Goal: Task Accomplishment & Management: Complete application form

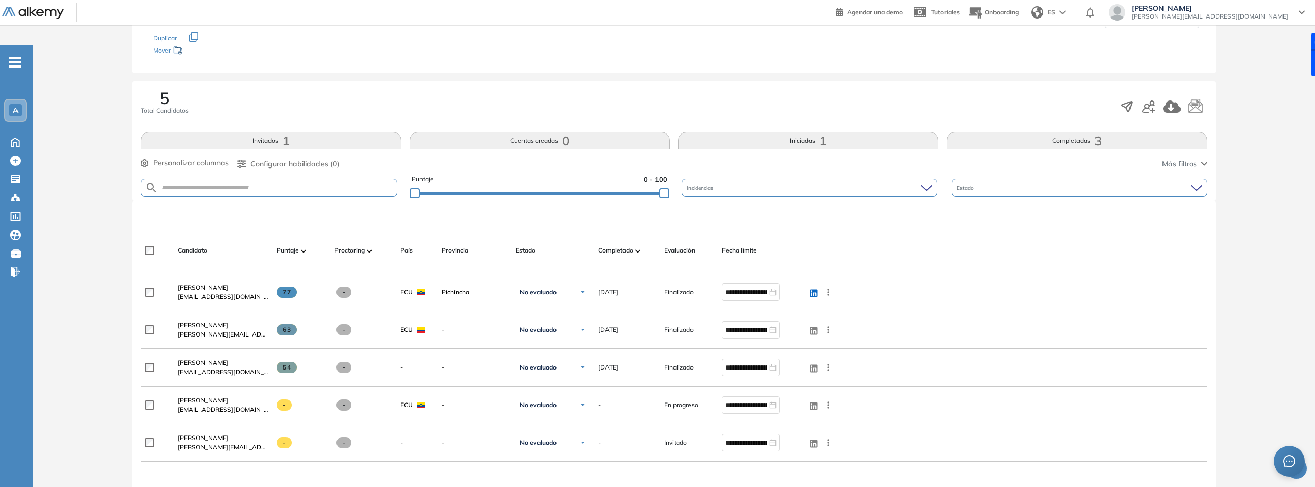
scroll to position [139, 0]
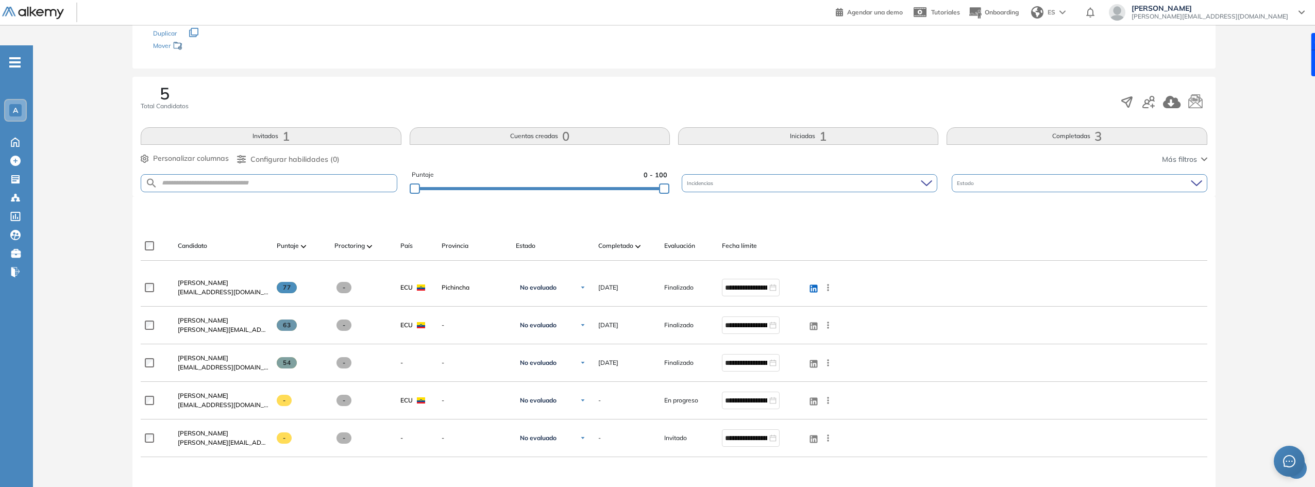
click at [669, 204] on div at bounding box center [676, 213] width 1066 height 31
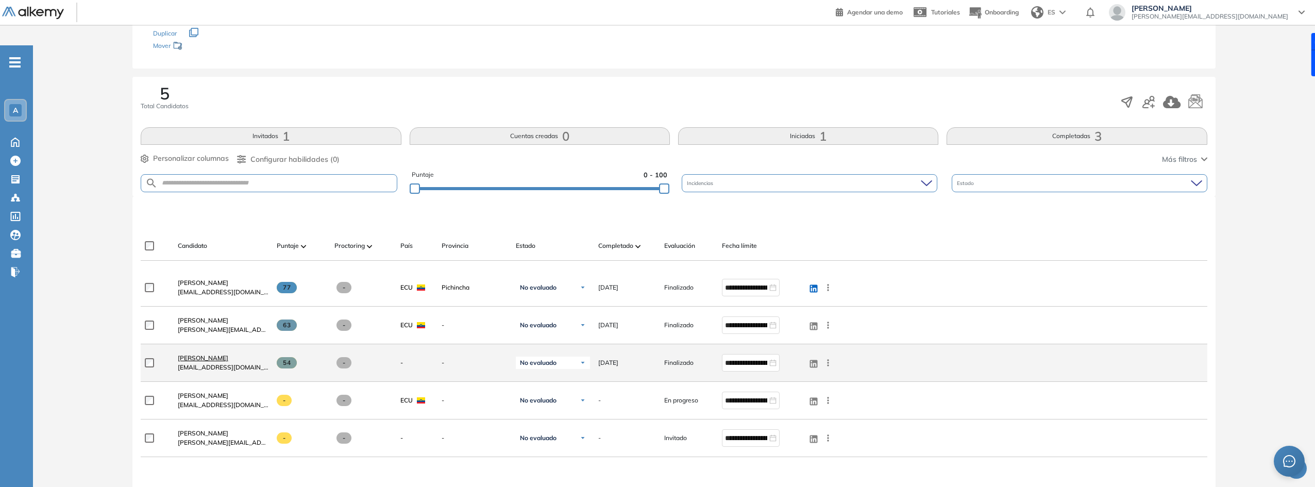
click at [204, 354] on span "[PERSON_NAME]" at bounding box center [203, 358] width 51 height 8
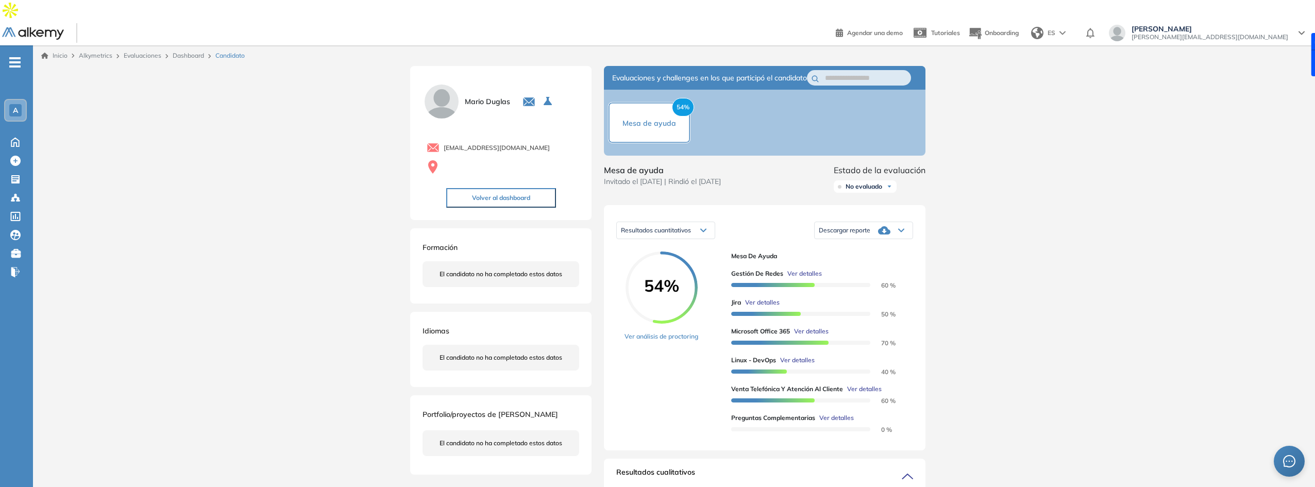
drag, startPoint x: 340, startPoint y: 273, endPoint x: 339, endPoint y: 212, distance: 61.3
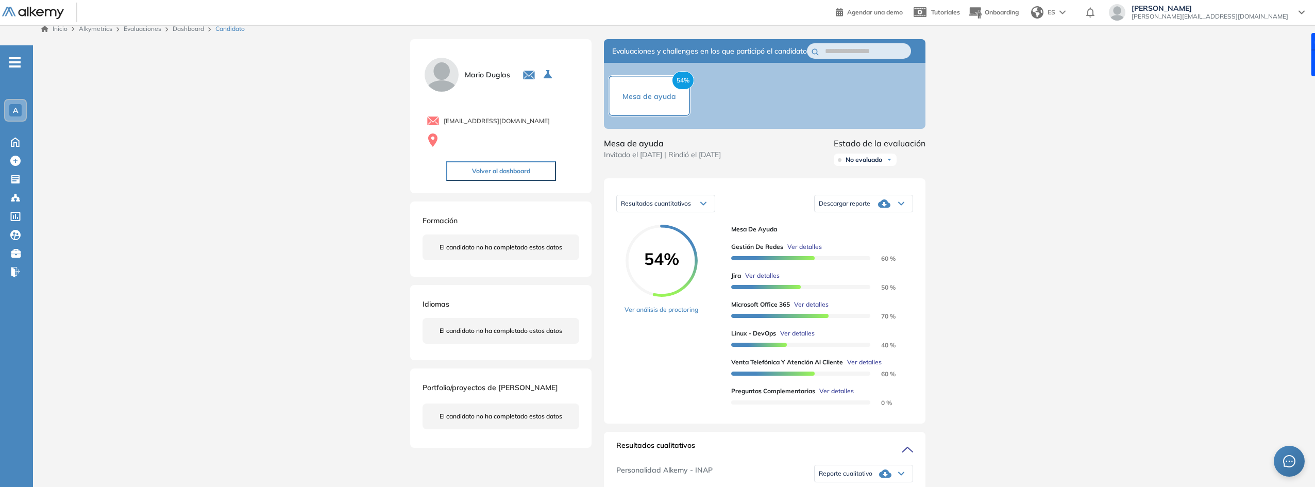
drag, startPoint x: 982, startPoint y: 299, endPoint x: 988, endPoint y: 332, distance: 33.0
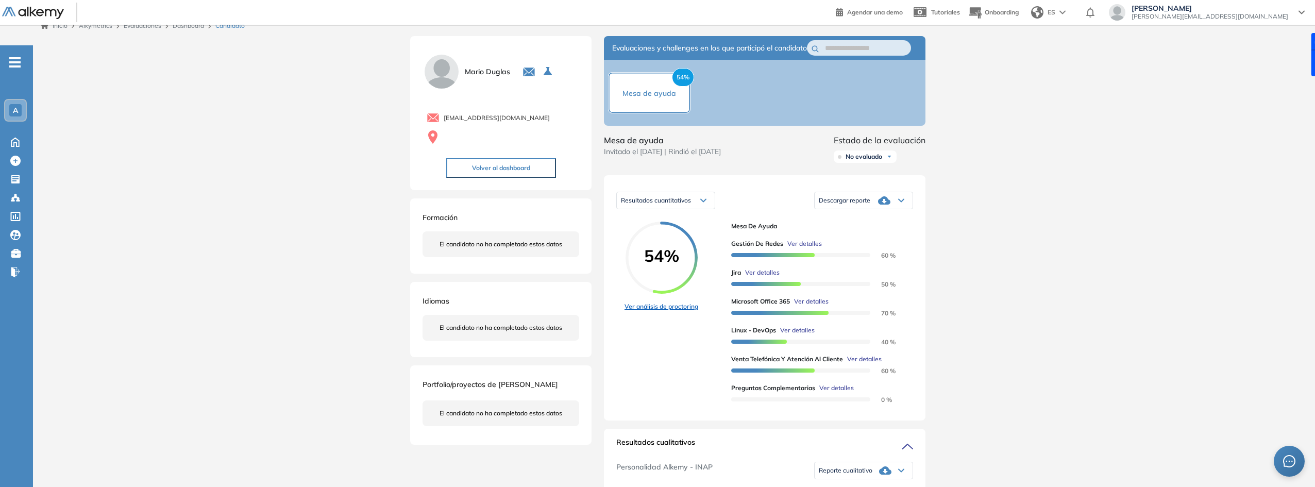
click at [697, 302] on link "Ver análisis de proctoring" at bounding box center [662, 306] width 74 height 9
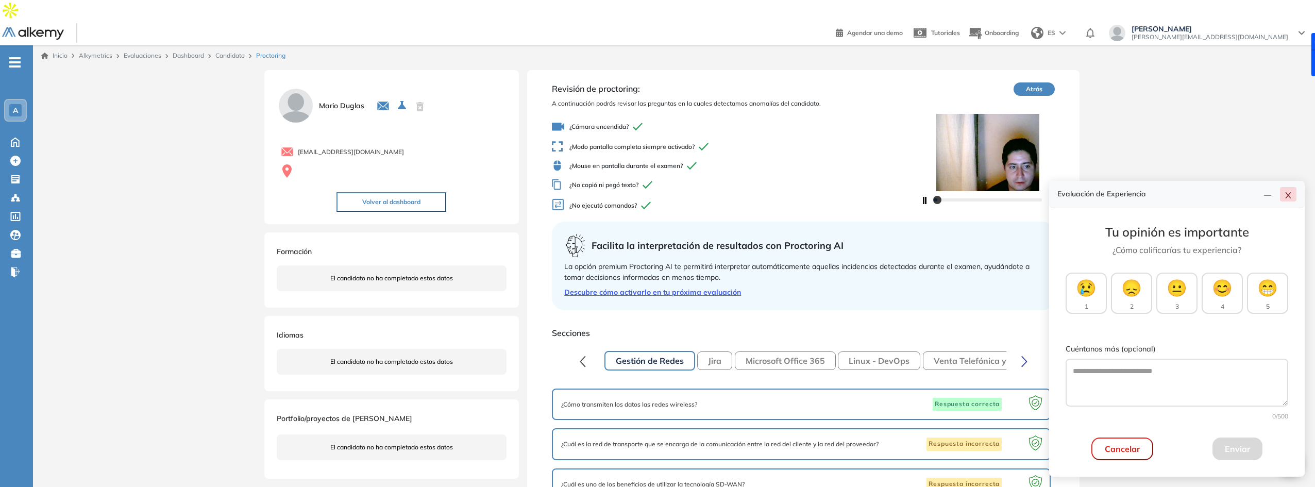
click at [1286, 199] on button "button" at bounding box center [1288, 194] width 16 height 14
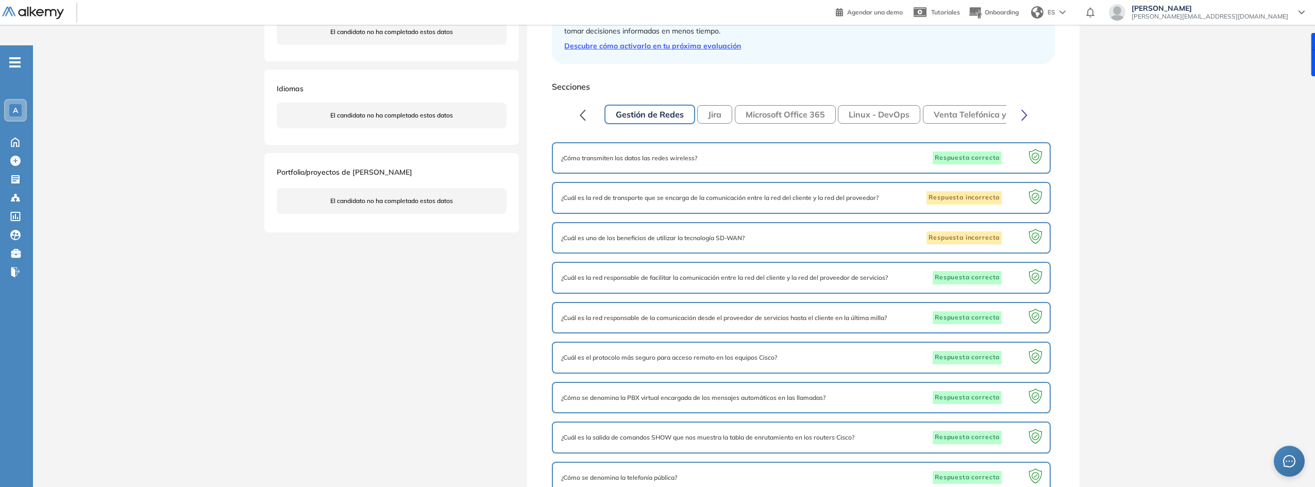
drag, startPoint x: 1177, startPoint y: 166, endPoint x: 1173, endPoint y: 237, distance: 71.2
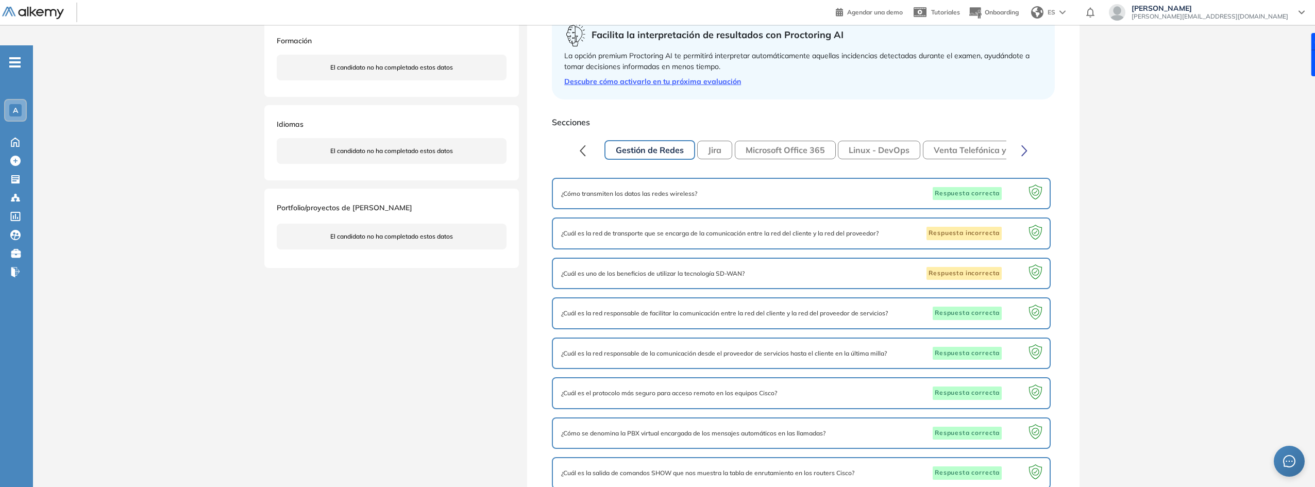
drag, startPoint x: 562, startPoint y: 155, endPoint x: 547, endPoint y: 94, distance: 62.6
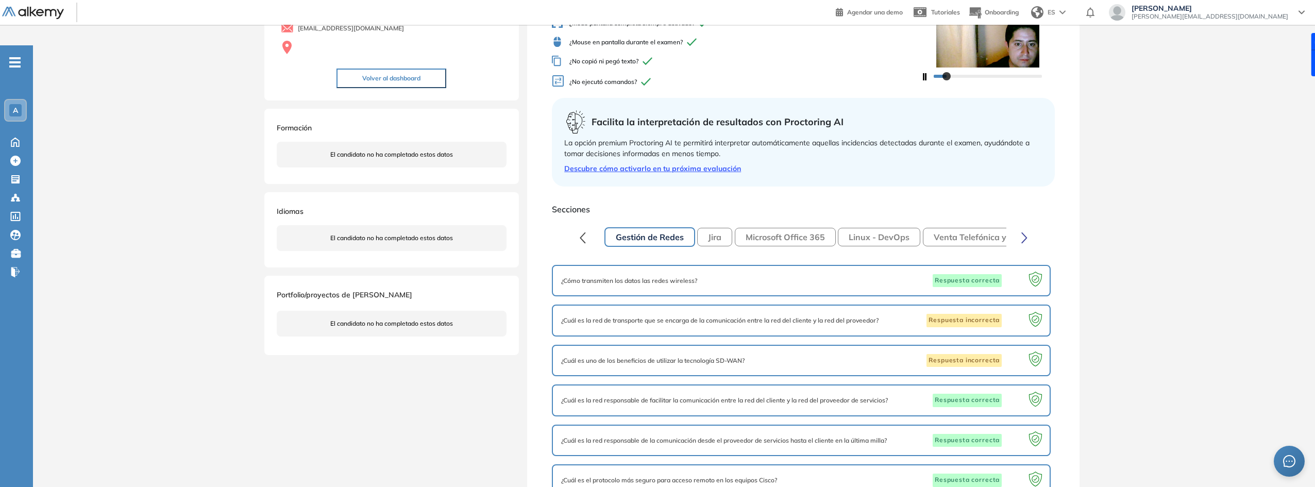
click at [1027, 232] on icon "button" at bounding box center [1024, 237] width 5 height 10
click at [967, 228] on button "Preguntas complementarias" at bounding box center [940, 237] width 132 height 19
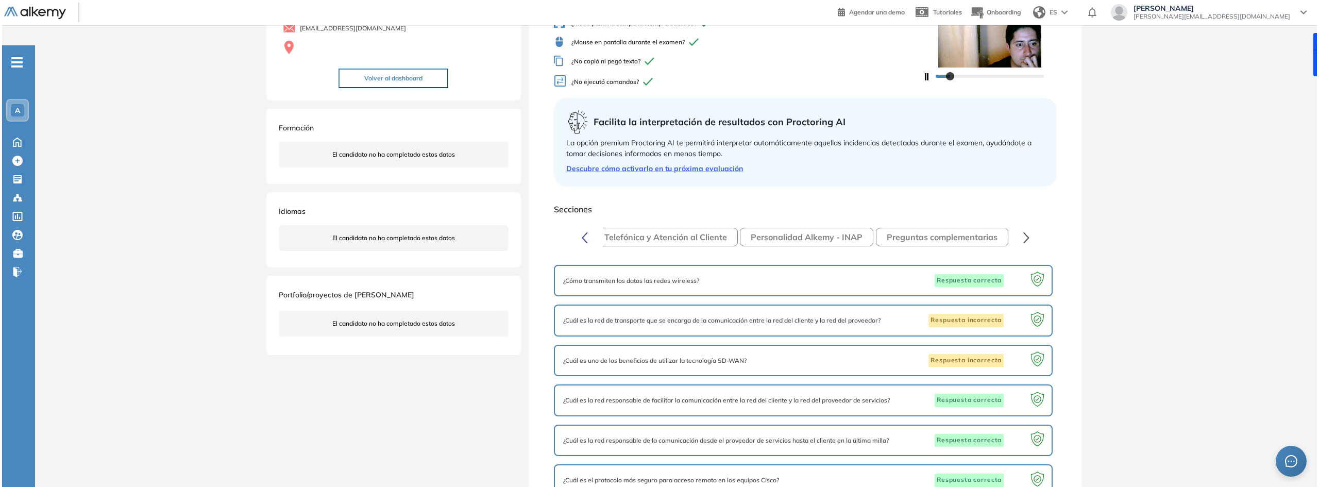
scroll to position [0, 0]
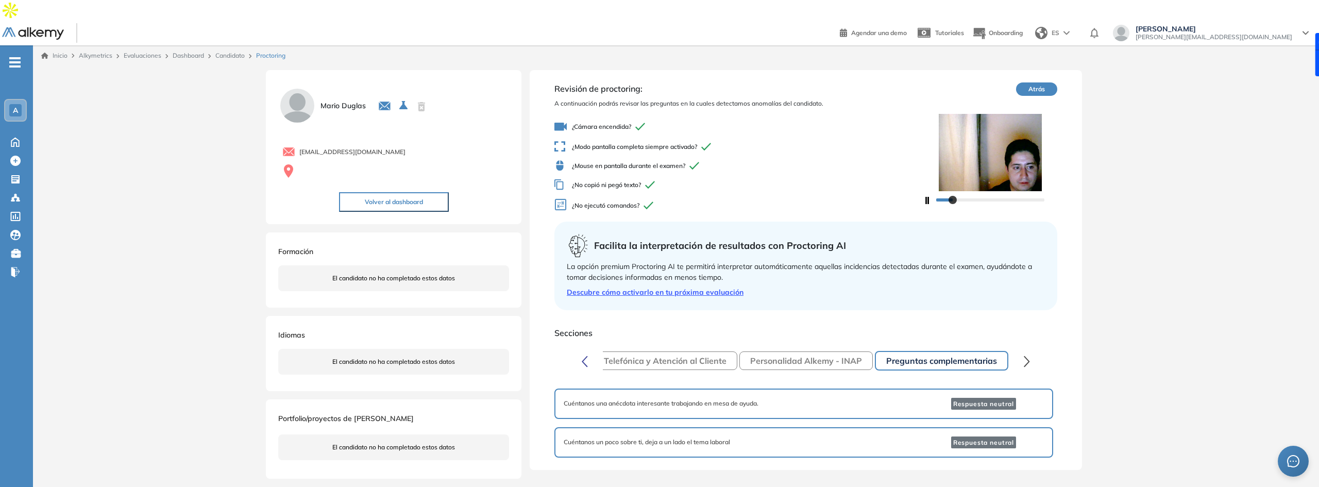
drag, startPoint x: 989, startPoint y: 304, endPoint x: 990, endPoint y: 344, distance: 39.7
click at [977, 389] on div "Cuéntanos una anécdota interesante trabajando en mesa de ayuda. Respuesta neutr…" at bounding box center [804, 404] width 499 height 30
click at [617, 399] on span "Cuéntanos una anécdota interesante trabajando en mesa de ayuda." at bounding box center [661, 403] width 195 height 9
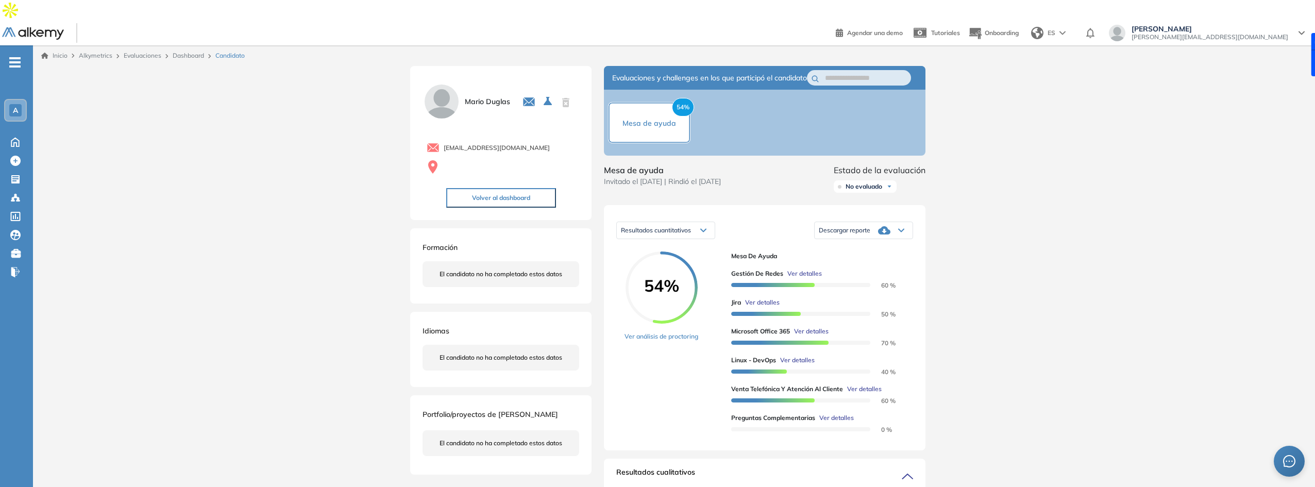
click at [833, 423] on div at bounding box center [800, 428] width 139 height 11
click at [831, 413] on span "Ver detalles" at bounding box center [837, 417] width 35 height 9
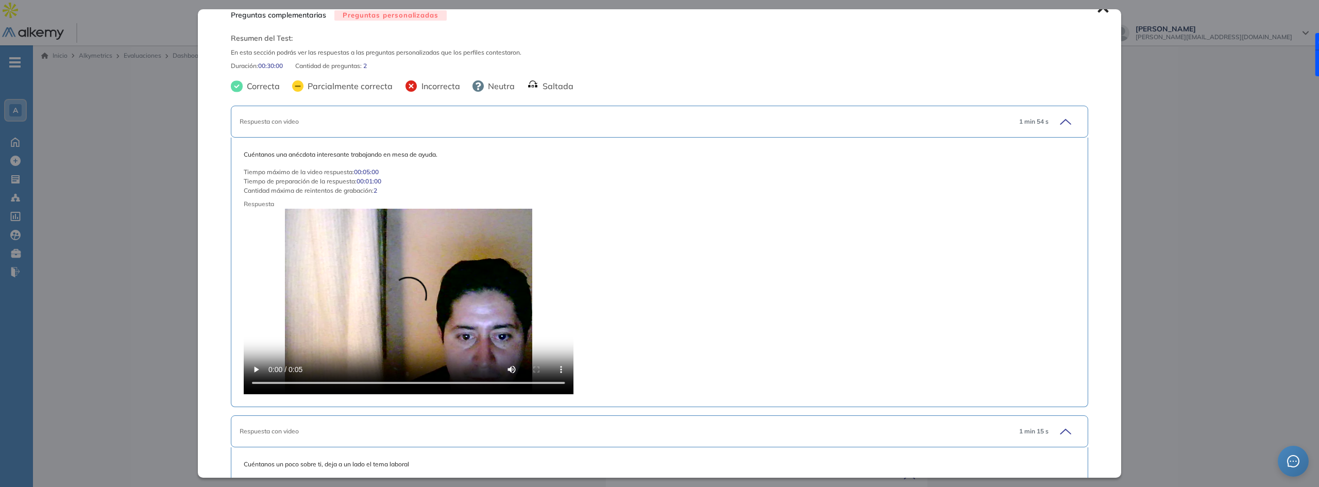
drag, startPoint x: 613, startPoint y: 299, endPoint x: 611, endPoint y: 352, distance: 52.1
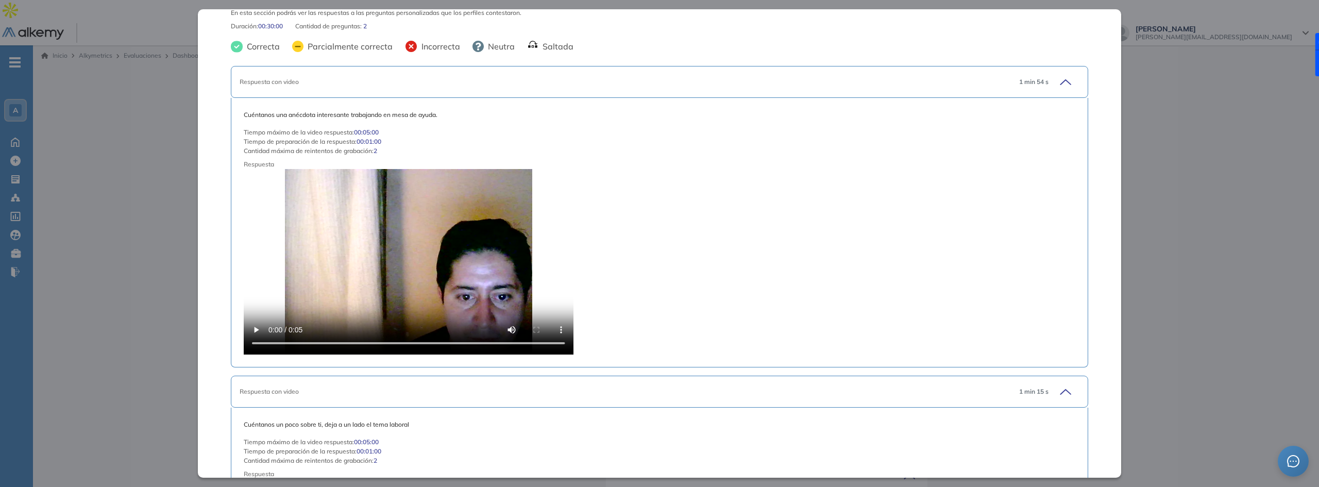
scroll to position [72, 0]
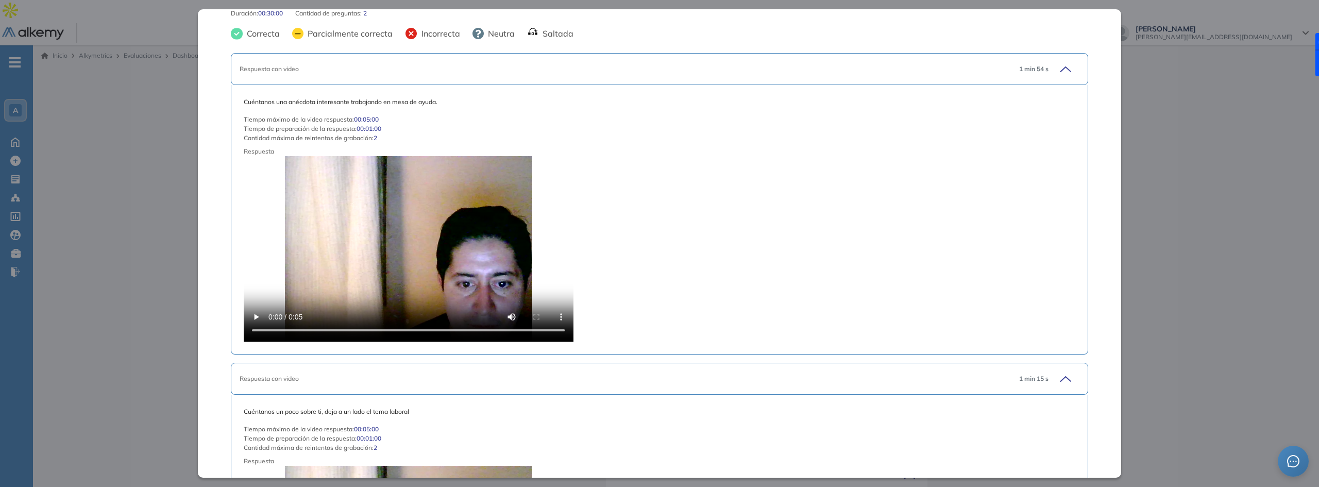
drag, startPoint x: 620, startPoint y: 401, endPoint x: 617, endPoint y: 426, distance: 24.9
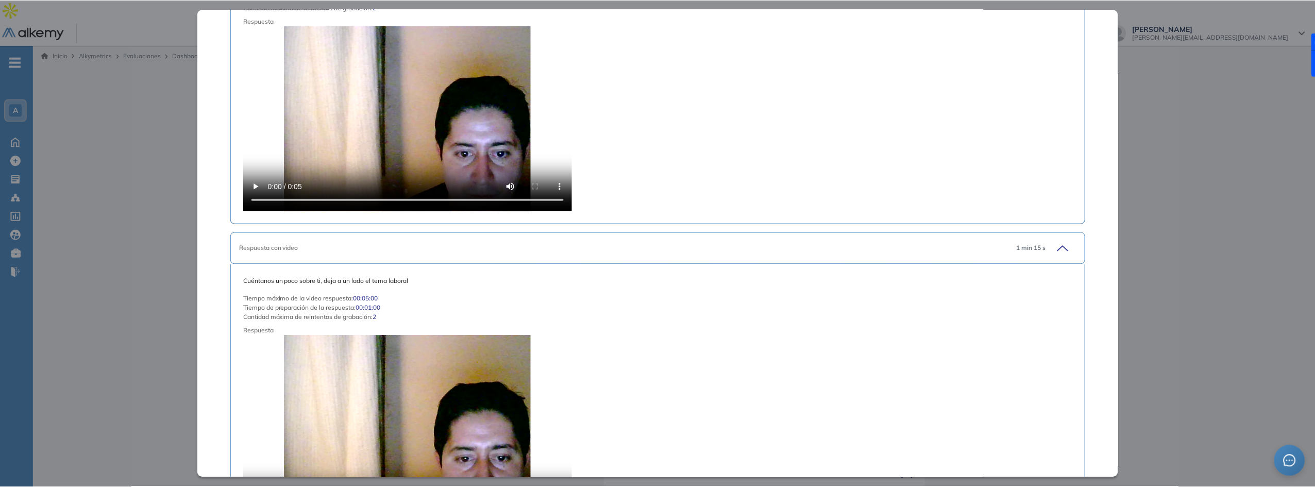
scroll to position [302, 0]
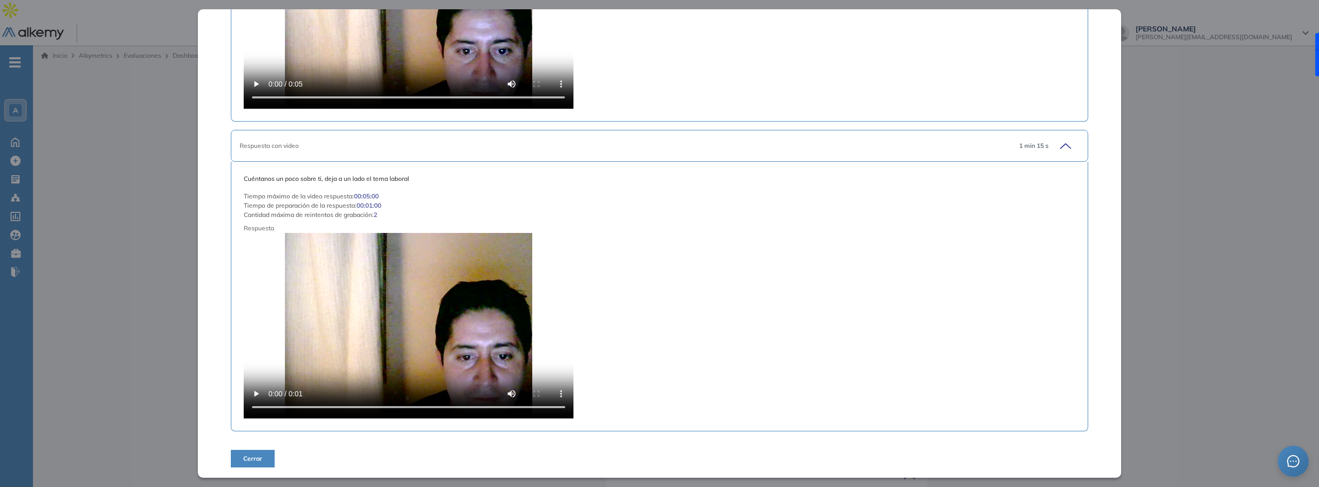
drag, startPoint x: 571, startPoint y: 178, endPoint x: 572, endPoint y: 285, distance: 106.7
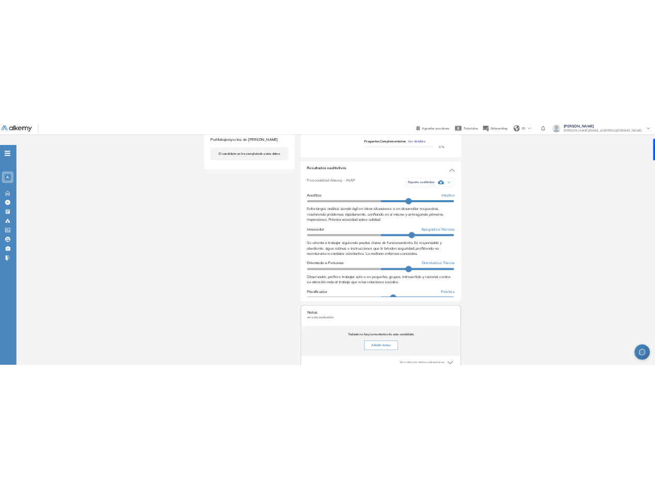
scroll to position [426, 0]
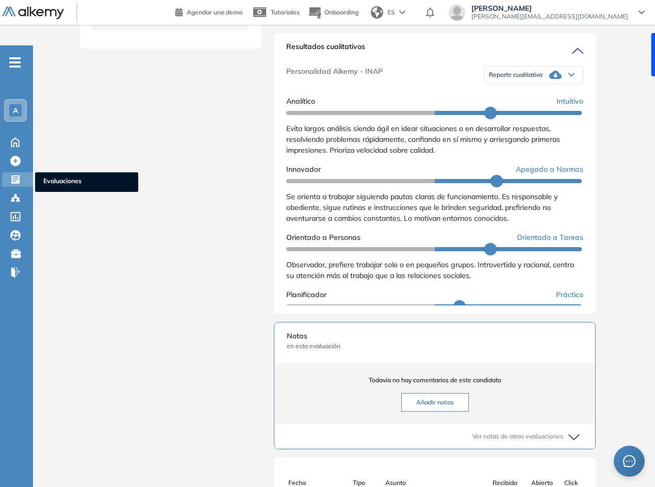
click at [52, 176] on span "Evaluaciones" at bounding box center [86, 181] width 87 height 11
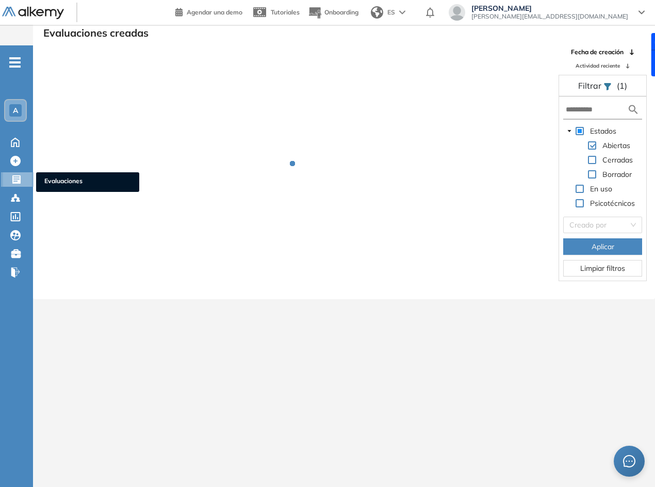
scroll to position [25, 0]
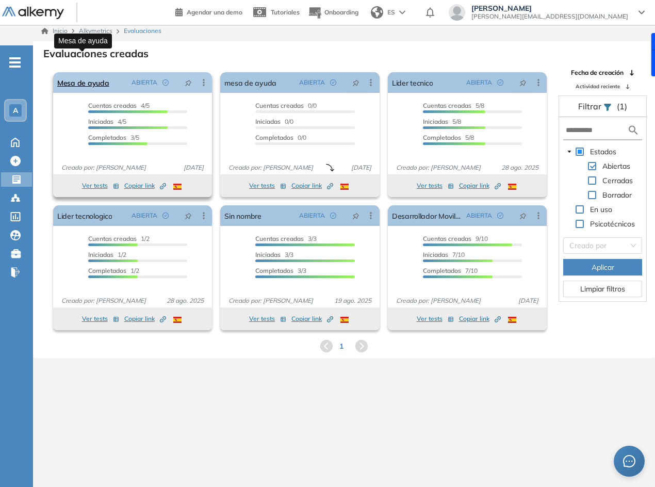
click at [92, 72] on link "Mesa de ayuda" at bounding box center [83, 82] width 52 height 21
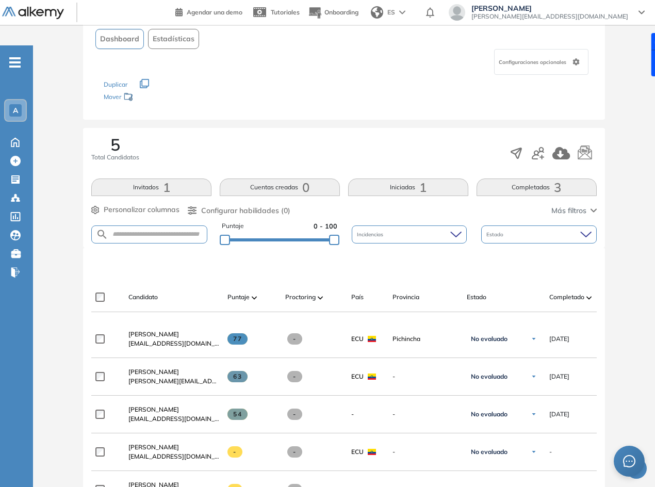
scroll to position [87, 0]
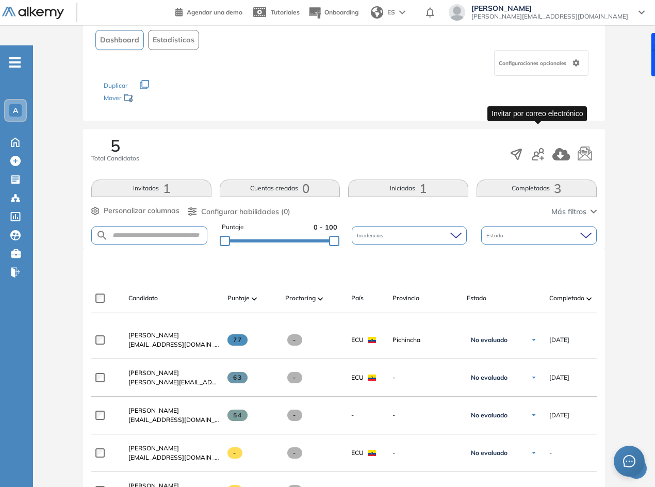
click at [543, 148] on icon "button" at bounding box center [537, 154] width 12 height 12
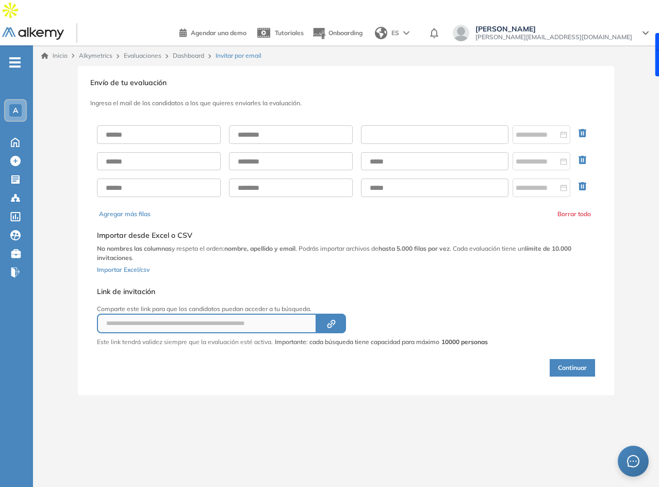
click at [384, 125] on input "text" at bounding box center [434, 134] width 147 height 19
paste input "**********"
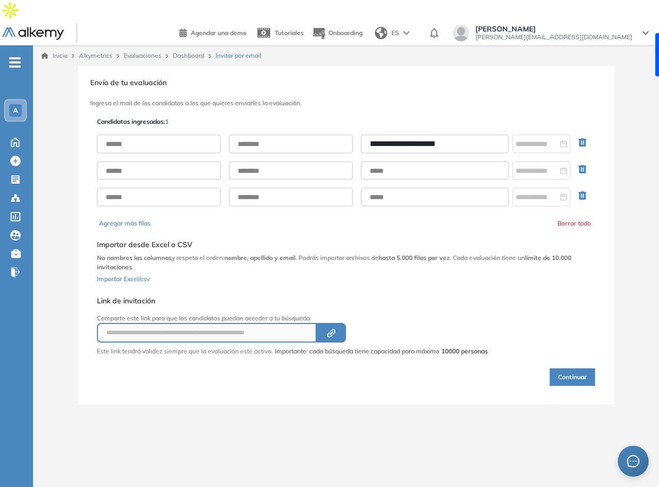
type input "**********"
click at [180, 135] on input "text" at bounding box center [159, 144] width 124 height 19
type input "*****"
click at [284, 135] on input "text" at bounding box center [291, 144] width 124 height 19
type input "******"
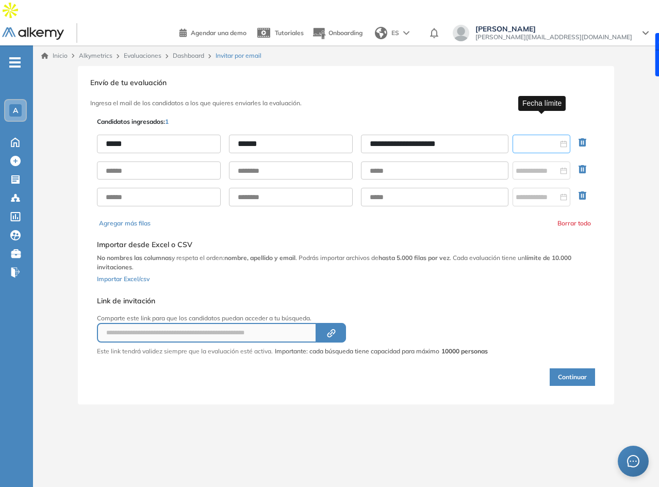
click at [519, 138] on input at bounding box center [536, 143] width 42 height 11
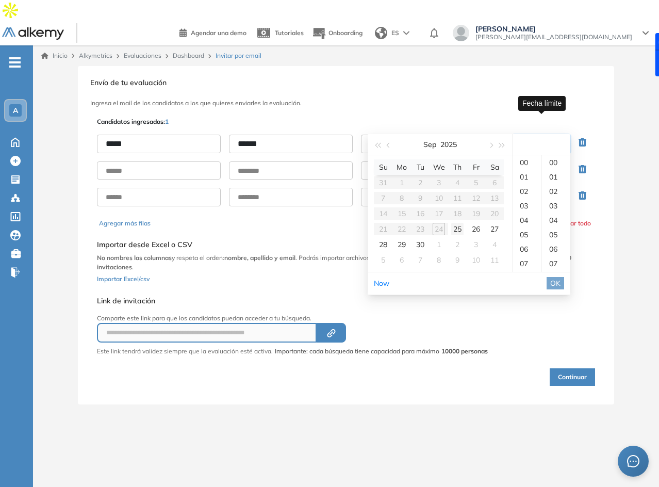
click at [461, 227] on div "25" at bounding box center [457, 229] width 12 height 12
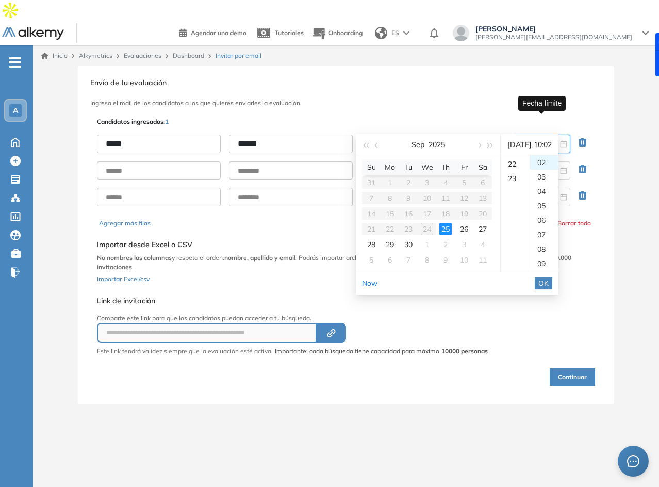
scroll to position [332, 0]
click at [512, 166] on div "23" at bounding box center [514, 162] width 29 height 14
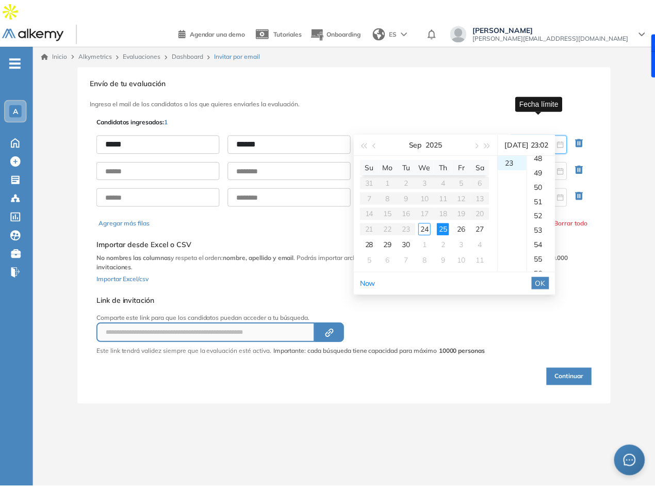
scroll to position [851, 0]
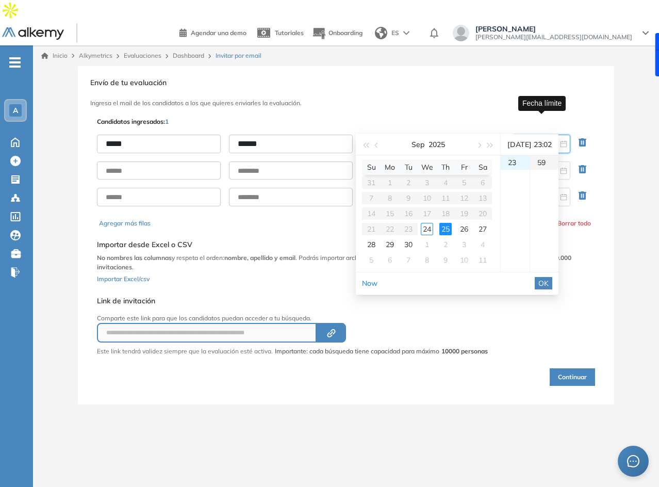
click at [543, 163] on div "59" at bounding box center [544, 162] width 28 height 14
type input "**********"
click at [545, 280] on ul "Now OK" at bounding box center [457, 283] width 203 height 22
click at [548, 283] on span "OK" at bounding box center [543, 282] width 10 height 11
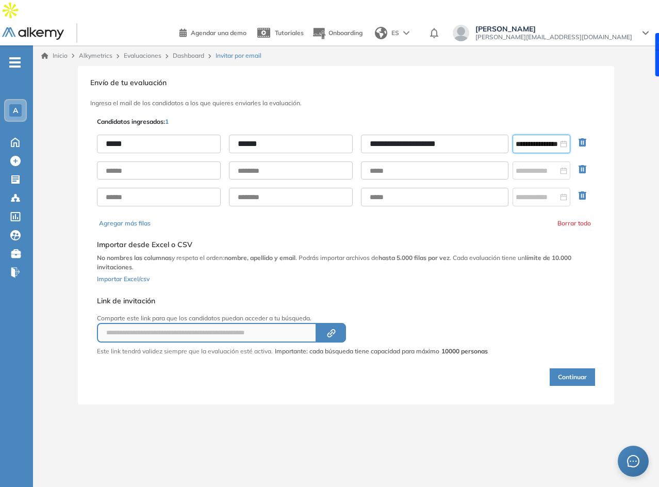
click at [585, 165] on icon "button" at bounding box center [584, 171] width 12 height 12
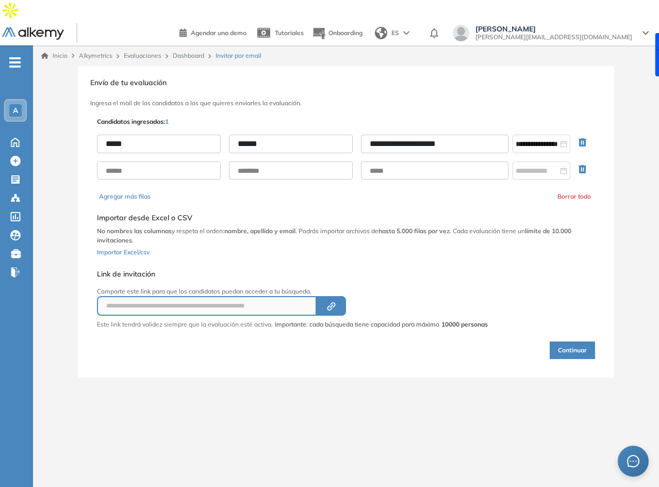
click at [585, 165] on icon "button" at bounding box center [582, 169] width 8 height 8
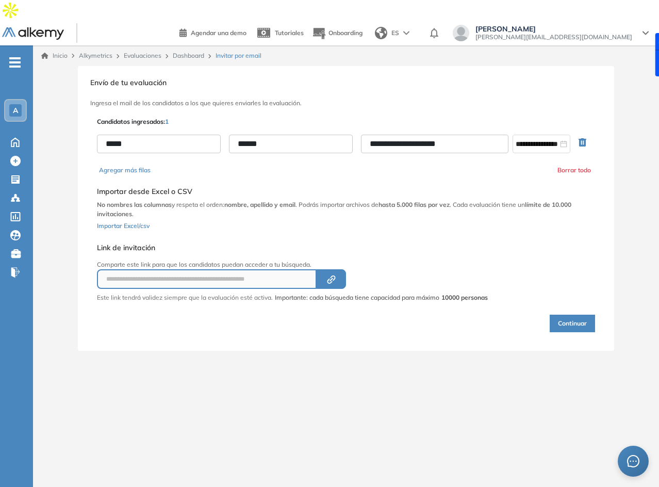
click at [577, 314] on button "Continuar" at bounding box center [571, 323] width 45 height 18
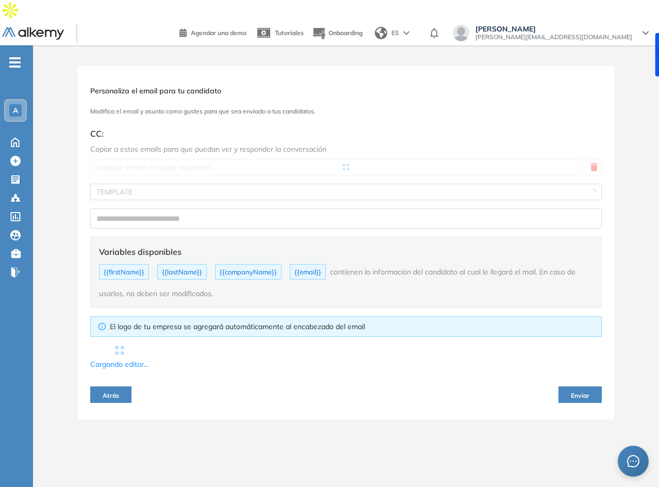
type input "**********"
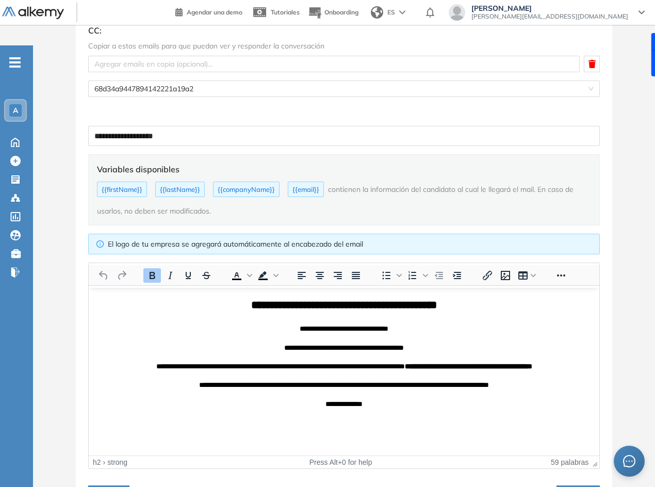
scroll to position [114, 0]
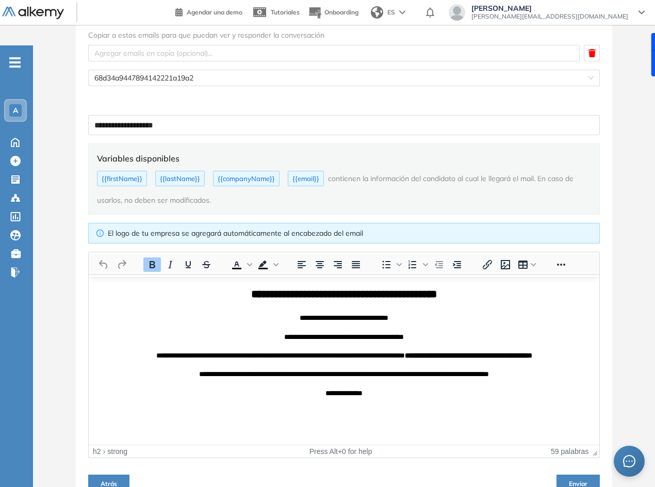
click at [579, 474] on button "Enviar" at bounding box center [577, 482] width 43 height 16
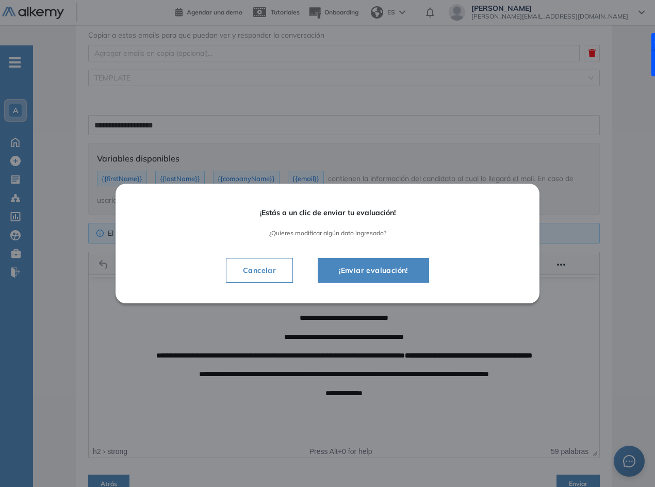
click at [412, 270] on span "¡Enviar evaluación!" at bounding box center [373, 270] width 86 height 12
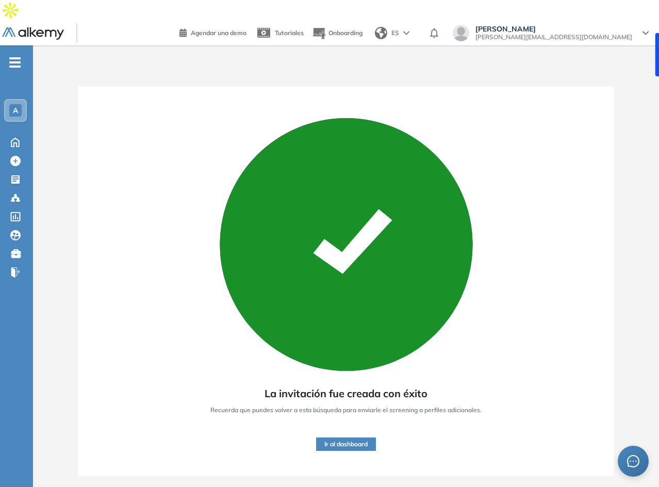
click at [323, 437] on button "Ir al dashboard" at bounding box center [346, 443] width 60 height 13
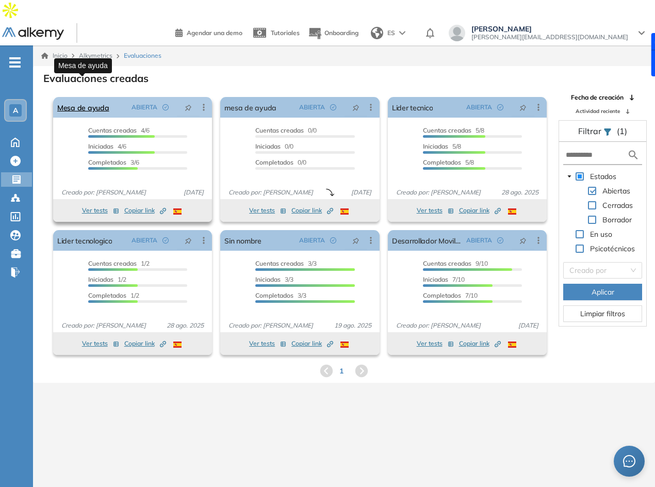
click at [99, 97] on link "Mesa de ayuda" at bounding box center [83, 107] width 52 height 21
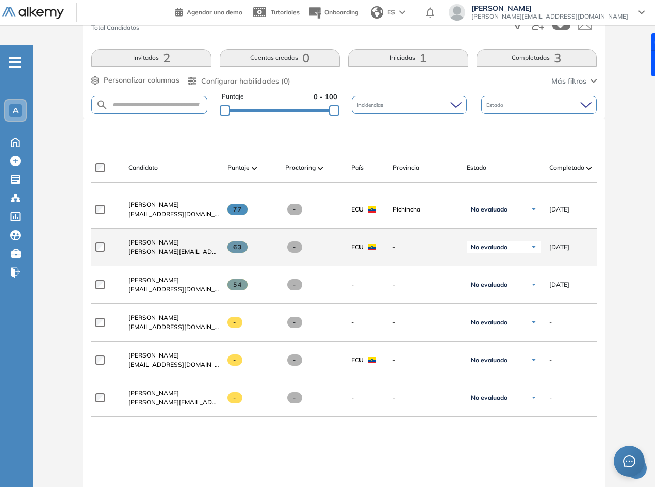
scroll to position [218, 0]
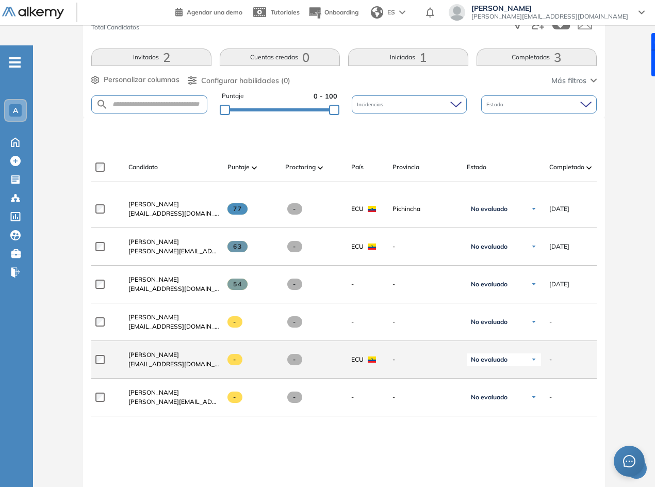
drag, startPoint x: 121, startPoint y: 338, endPoint x: 187, endPoint y: 335, distance: 66.6
click at [187, 342] on div "[PERSON_NAME] [EMAIL_ADDRESS][DOMAIN_NAME]" at bounding box center [169, 359] width 99 height 35
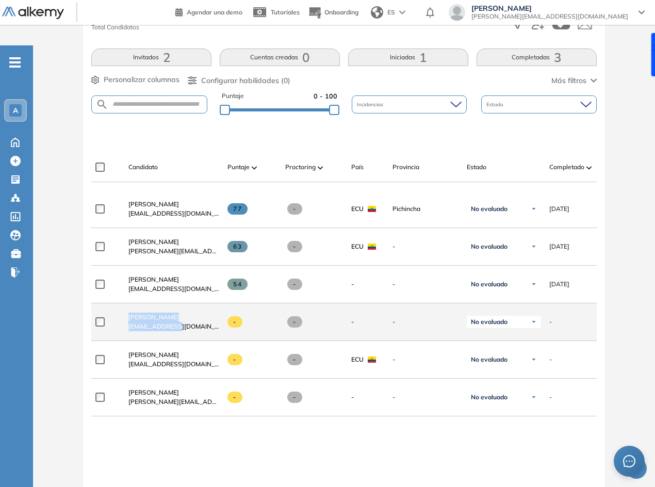
drag, startPoint x: 175, startPoint y: 305, endPoint x: 120, endPoint y: 297, distance: 56.2
click at [122, 304] on div "[PERSON_NAME] [EMAIL_ADDRESS][DOMAIN_NAME]" at bounding box center [169, 321] width 99 height 35
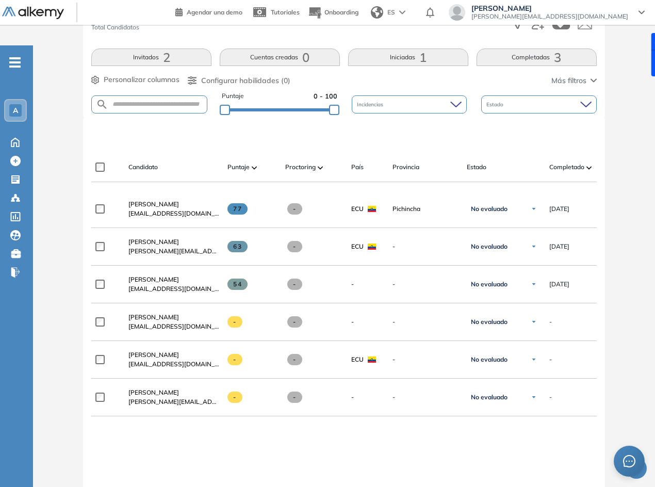
click at [47, 345] on div "Evaluación : Mesa de ayuda Abierta Ver evaluación Cerrar evaluación Dashboard E…" at bounding box center [343, 233] width 613 height 770
drag, startPoint x: 654, startPoint y: 142, endPoint x: 658, endPoint y: 111, distance: 31.2
click at [655, 111] on html "Perfil Todos los espacios Todos los espacios A Home Home Alkymetrics Alkymetric…" at bounding box center [327, 25] width 655 height 487
click at [646, 124] on div "Evaluación : Mesa de ayuda Abierta Ver evaluación Cerrar evaluación Dashboard E…" at bounding box center [343, 233] width 613 height 770
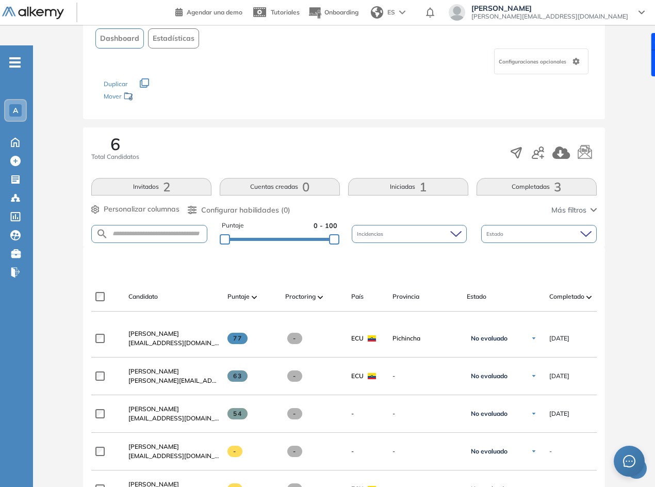
scroll to position [87, 0]
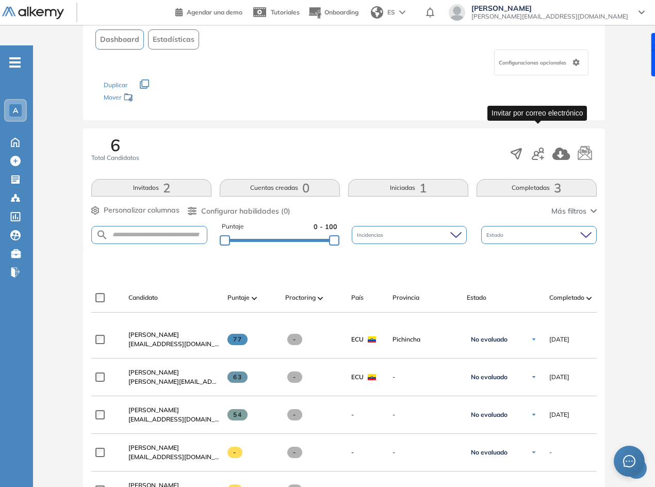
click at [533, 147] on icon "button" at bounding box center [537, 153] width 12 height 12
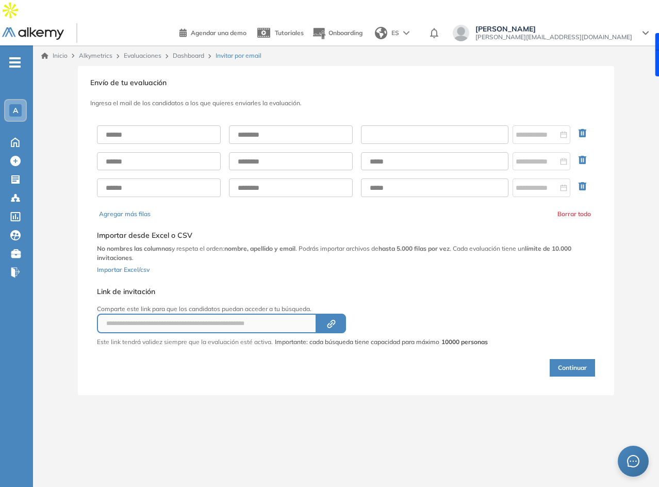
click at [393, 125] on input "text" at bounding box center [434, 134] width 147 height 19
paste input "**********"
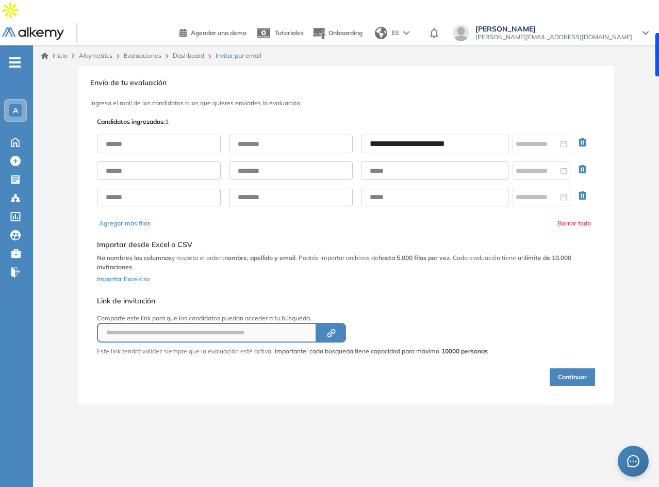
type input "**********"
click at [185, 135] on input "text" at bounding box center [159, 144] width 124 height 19
type input "*****"
drag, startPoint x: 286, startPoint y: 120, endPoint x: 282, endPoint y: 116, distance: 5.5
click at [286, 135] on input "text" at bounding box center [291, 144] width 124 height 19
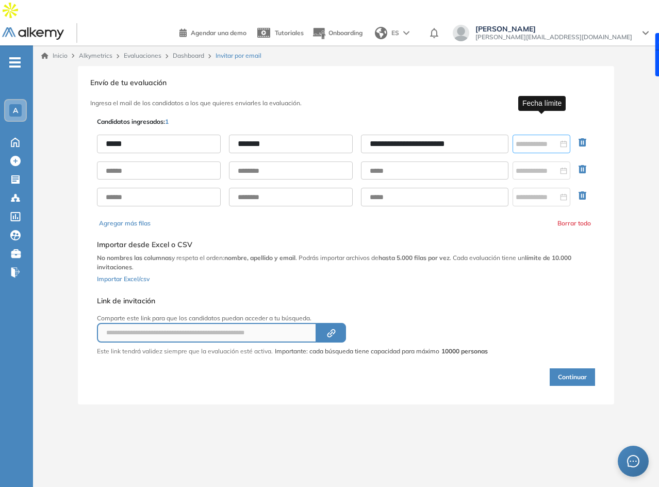
type input "*******"
click at [532, 138] on input at bounding box center [536, 143] width 42 height 11
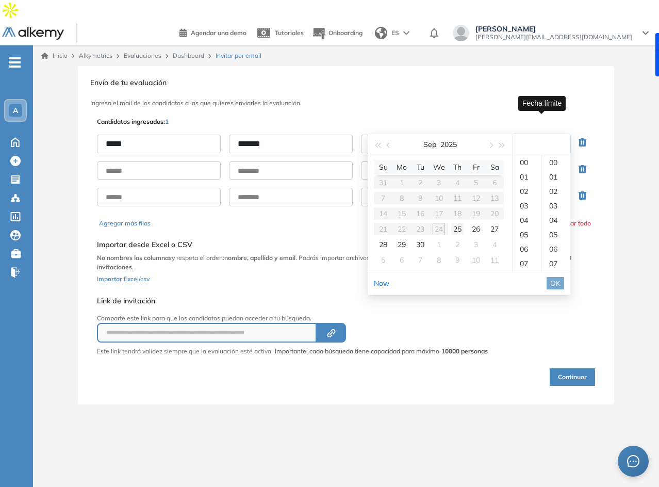
click at [457, 225] on div "25" at bounding box center [457, 229] width 12 height 12
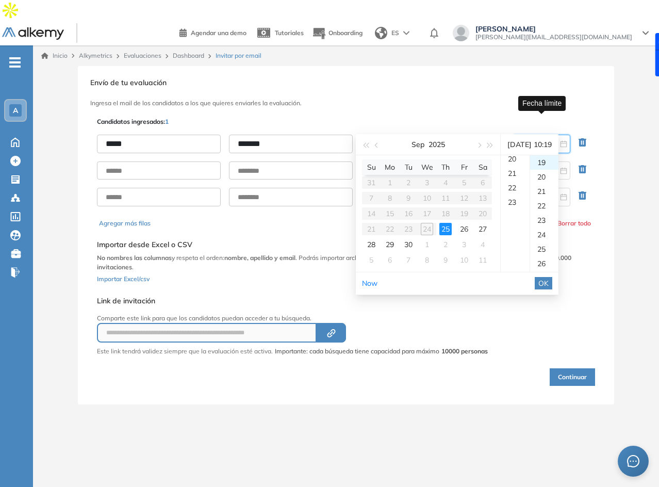
scroll to position [332, 0]
click at [508, 163] on div "23" at bounding box center [514, 162] width 29 height 14
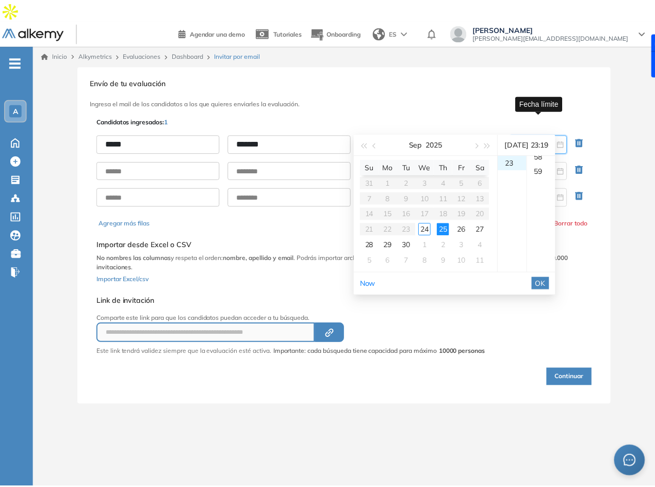
scroll to position [851, 0]
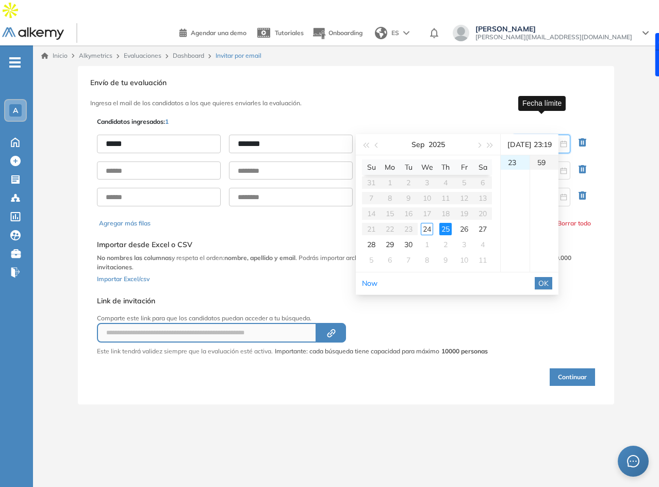
click at [558, 165] on div "59" at bounding box center [544, 162] width 28 height 14
type input "**********"
click at [552, 277] on button "OK" at bounding box center [543, 283] width 18 height 12
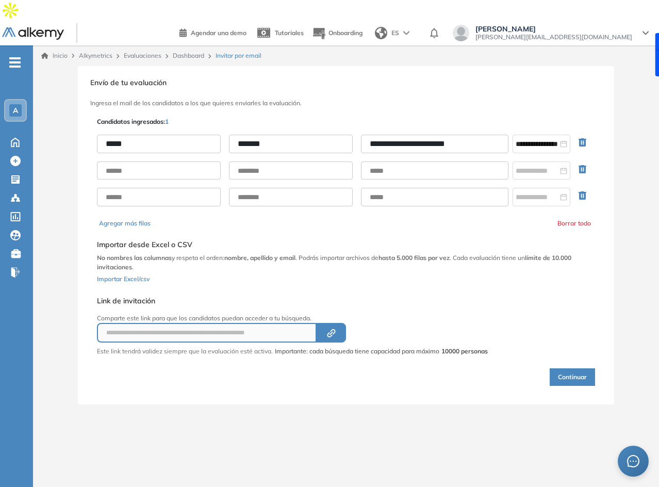
click at [591, 161] on button "button" at bounding box center [584, 170] width 21 height 19
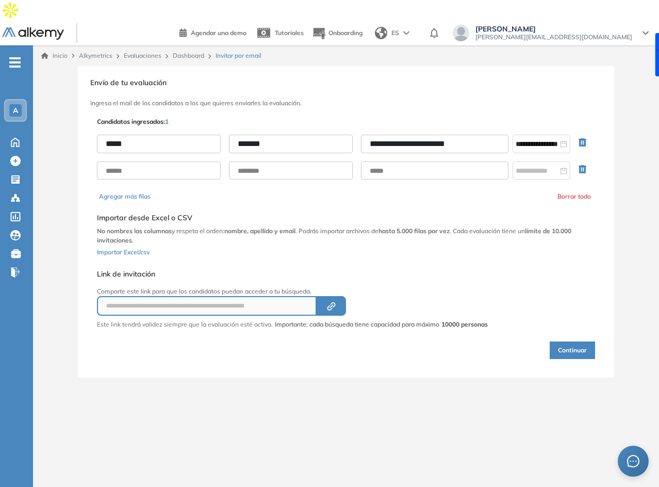
click at [591, 161] on button "button" at bounding box center [584, 170] width 21 height 19
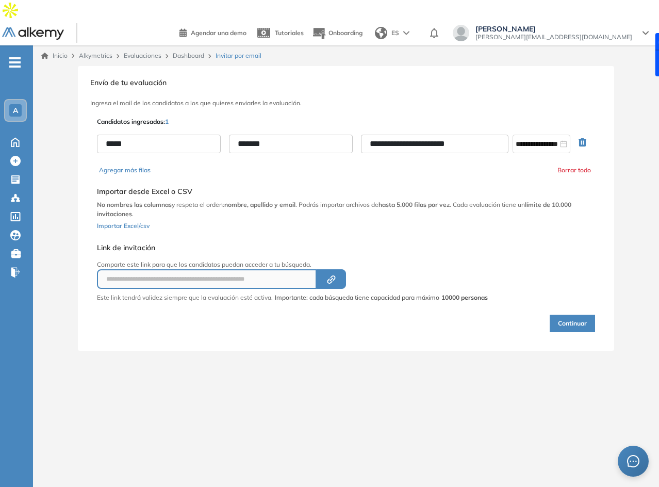
click at [152, 126] on div "**********" at bounding box center [346, 143] width 498 height 35
click at [155, 135] on input "*****" at bounding box center [159, 144] width 124 height 19
click at [549, 314] on button "Continuar" at bounding box center [571, 323] width 45 height 18
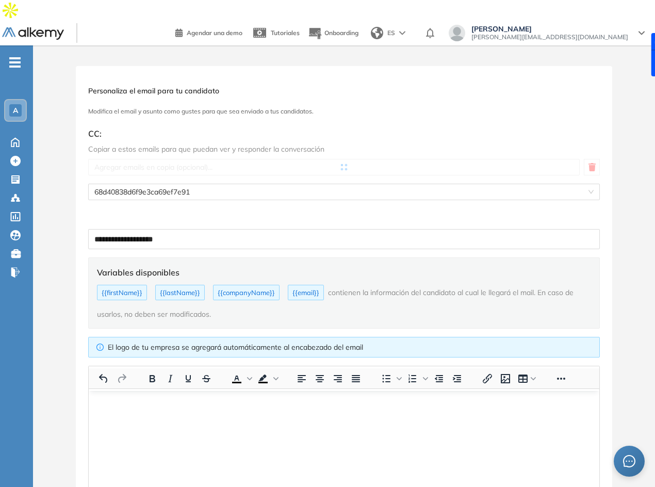
type input "**********"
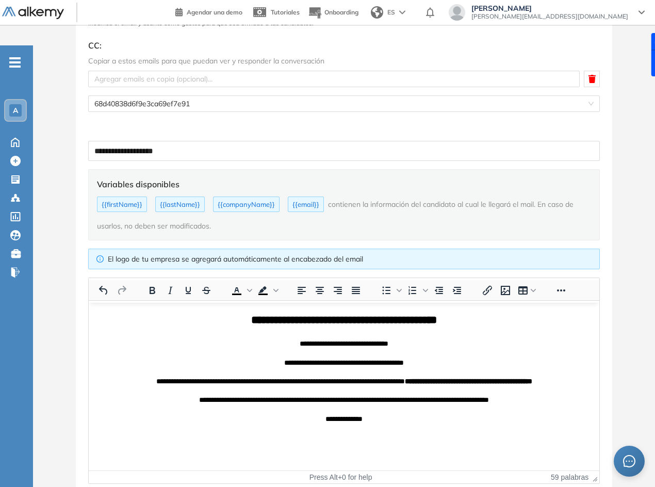
scroll to position [114, 0]
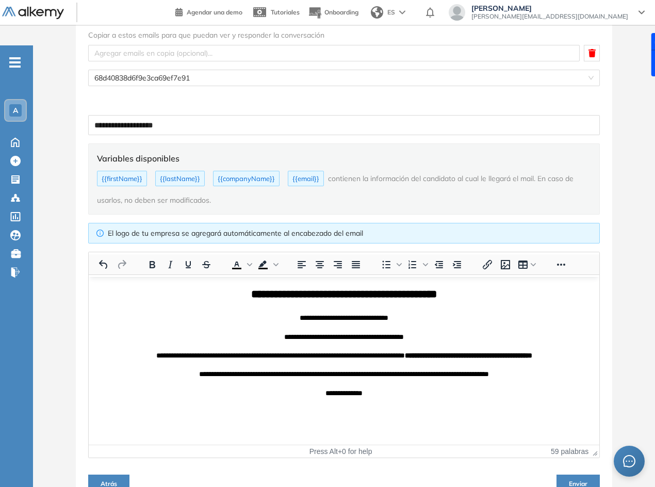
drag, startPoint x: 594, startPoint y: 114, endPoint x: 568, endPoint y: 202, distance: 92.0
click at [594, 474] on button "Enviar" at bounding box center [577, 482] width 43 height 16
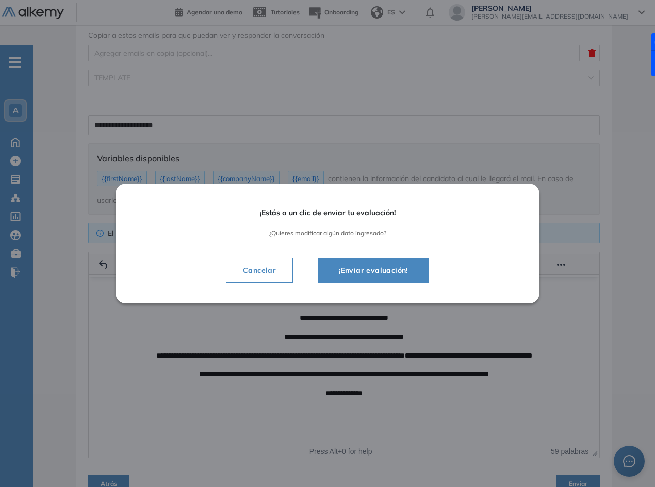
click at [402, 267] on span "¡Enviar evaluación!" at bounding box center [373, 270] width 86 height 12
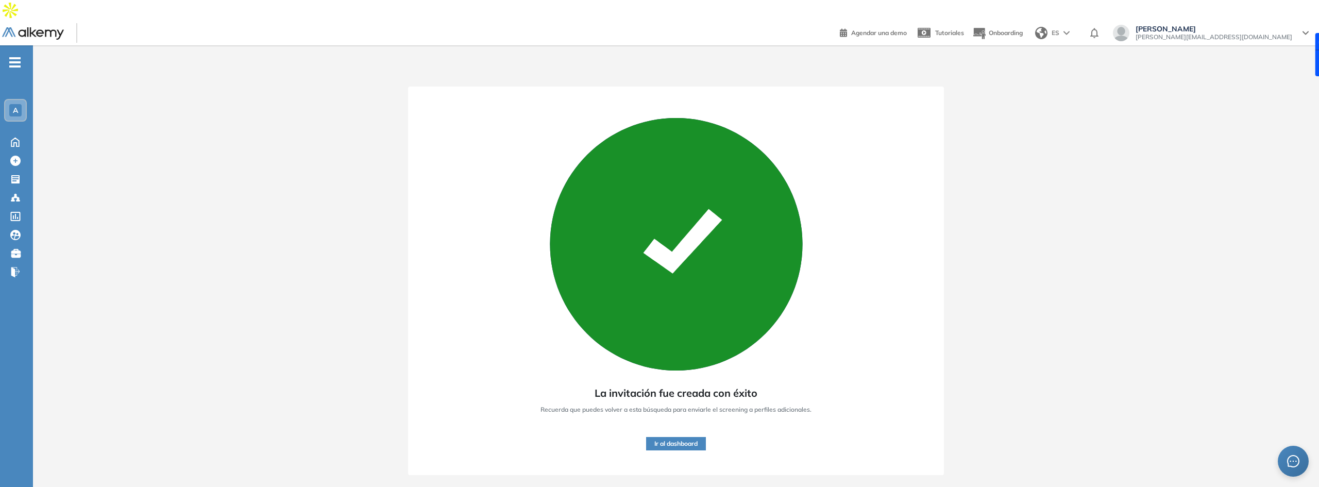
click at [684, 437] on button "Ir al dashboard" at bounding box center [676, 443] width 60 height 13
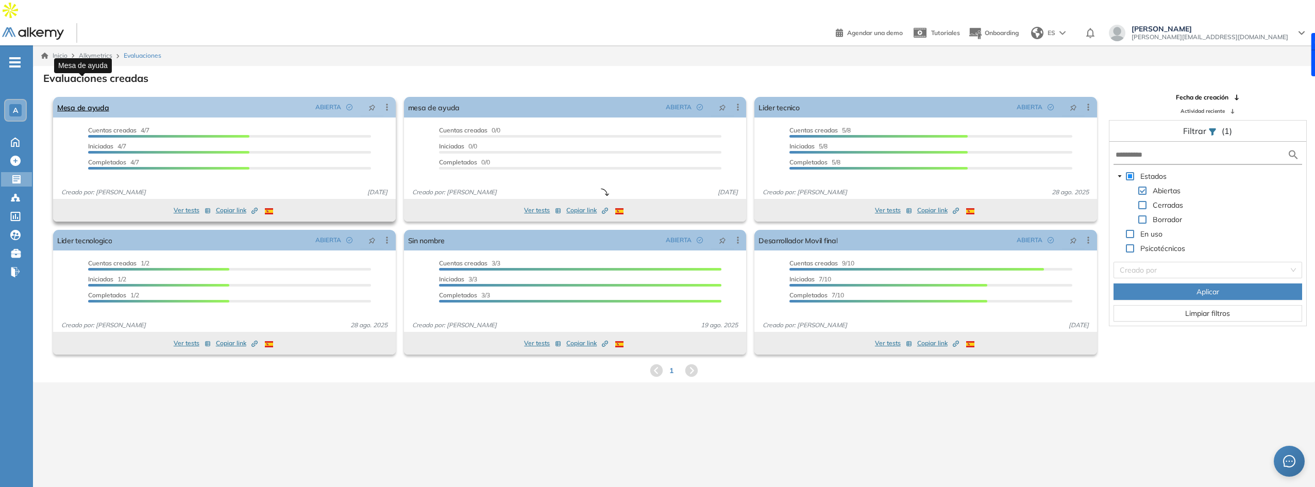
click at [93, 97] on link "Mesa de ayuda" at bounding box center [83, 107] width 52 height 21
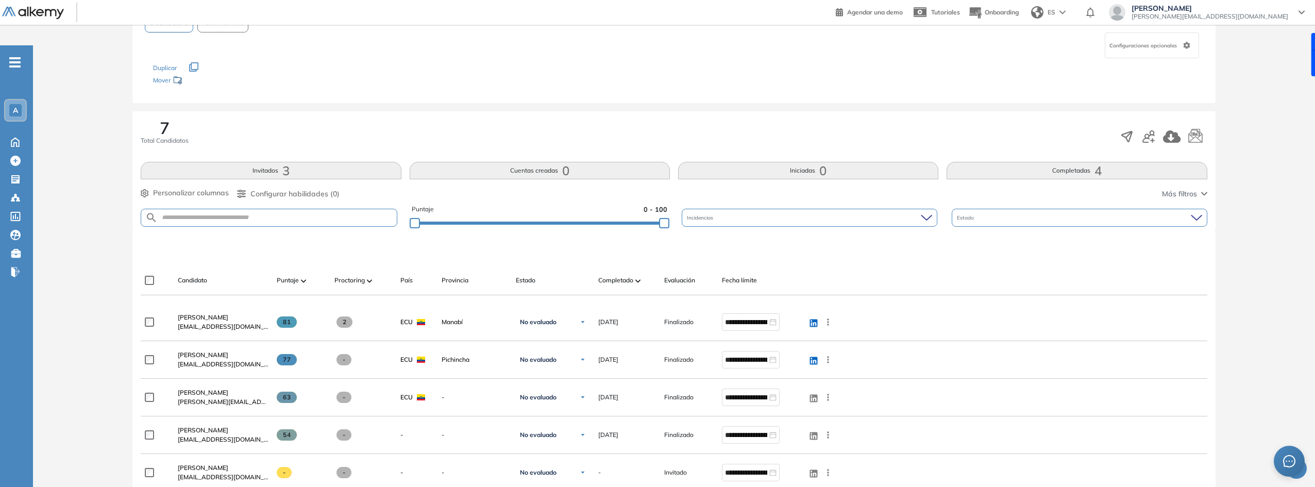
drag, startPoint x: 123, startPoint y: 107, endPoint x: 120, endPoint y: 142, distance: 35.7
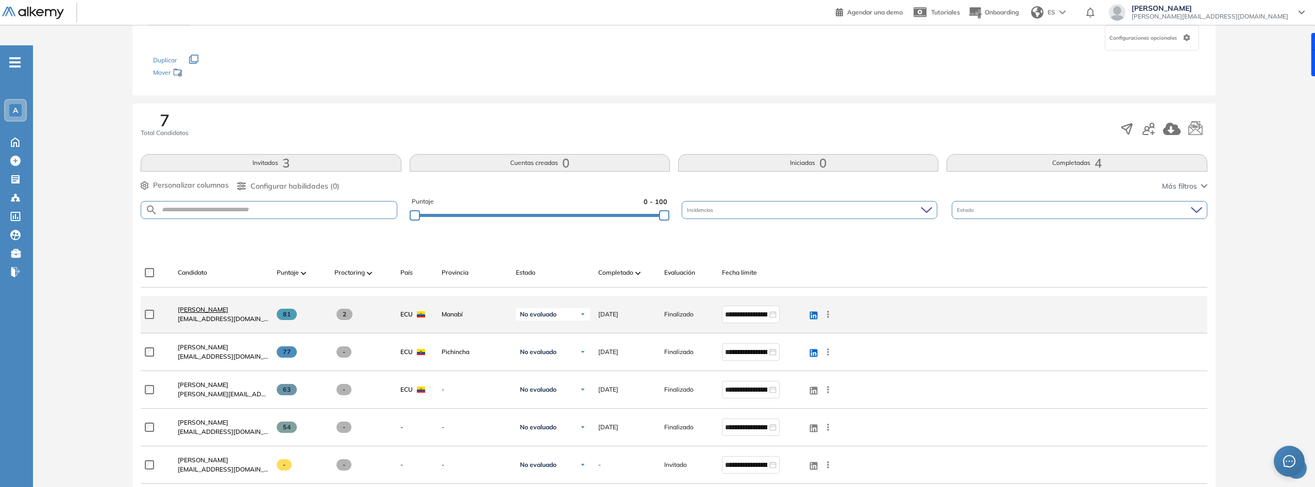
click at [205, 306] on span "[PERSON_NAME]" at bounding box center [203, 310] width 51 height 8
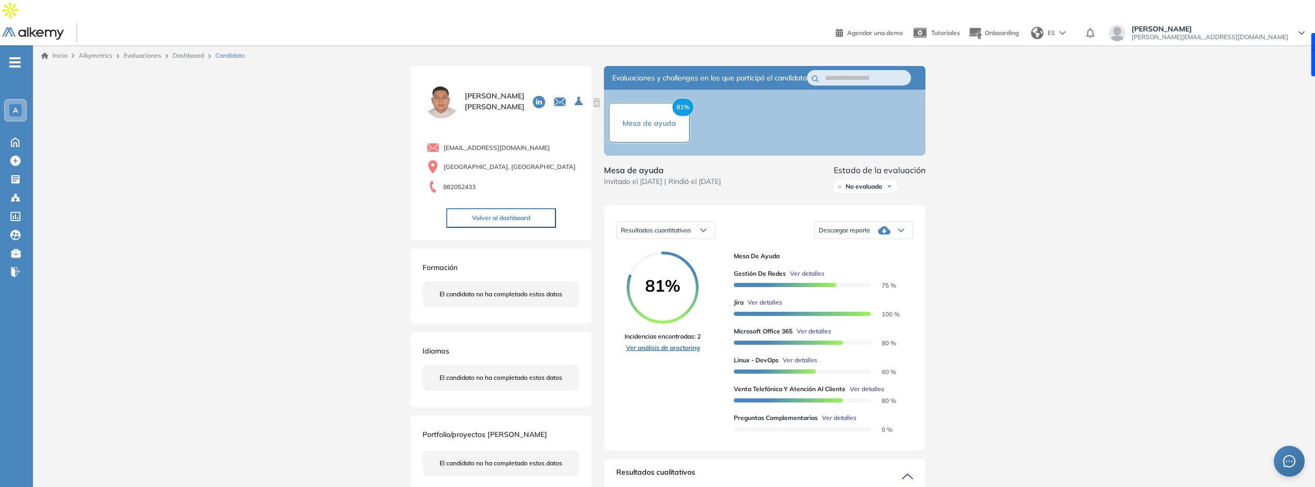
click at [671, 343] on link "Ver análisis de proctoring" at bounding box center [663, 347] width 76 height 9
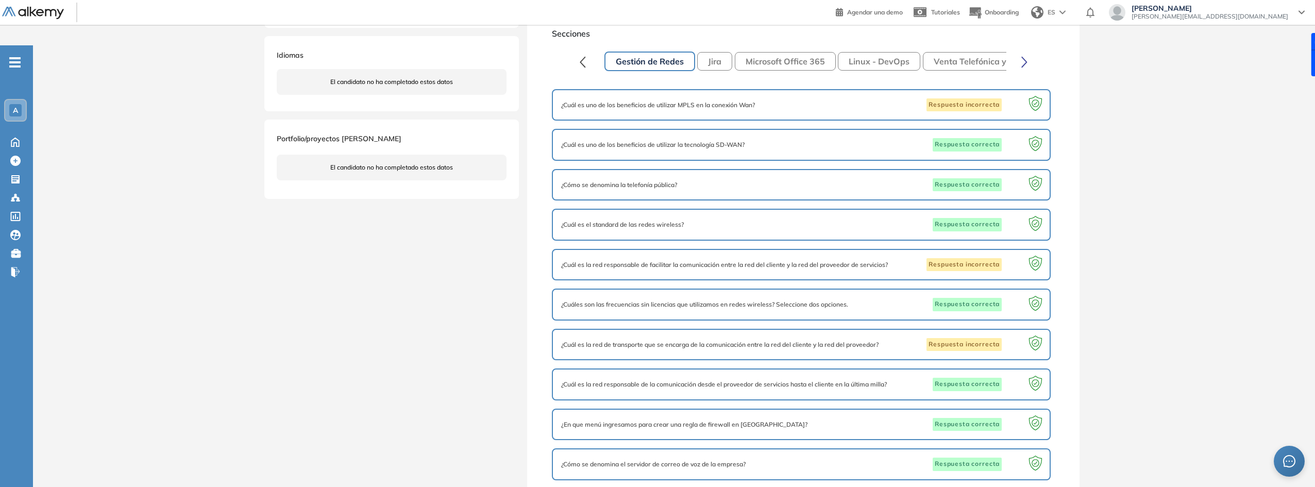
drag, startPoint x: 1064, startPoint y: 330, endPoint x: 1046, endPoint y: 415, distance: 86.8
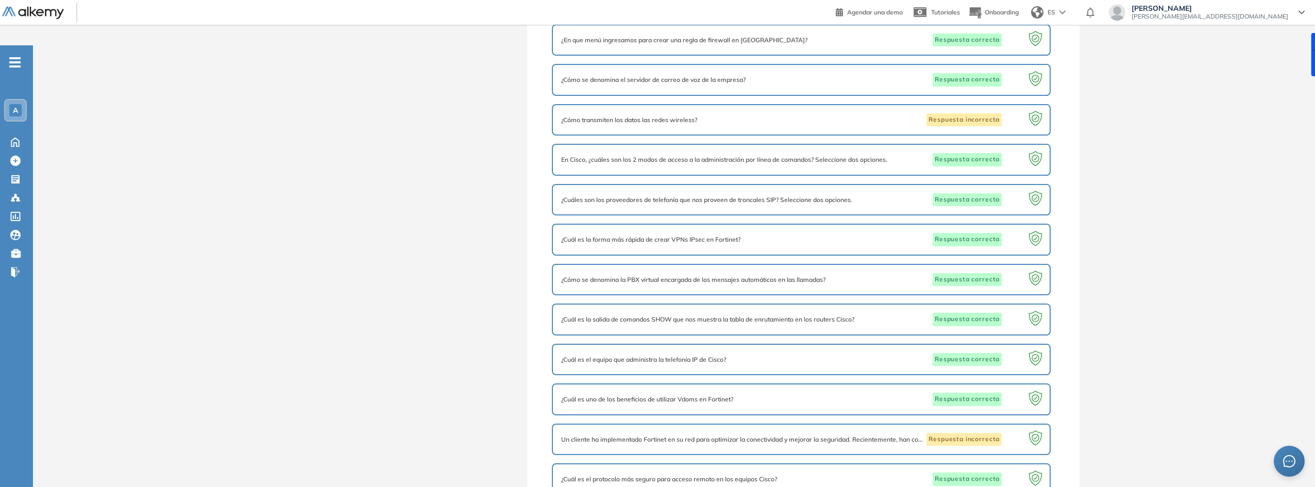
scroll to position [689, 0]
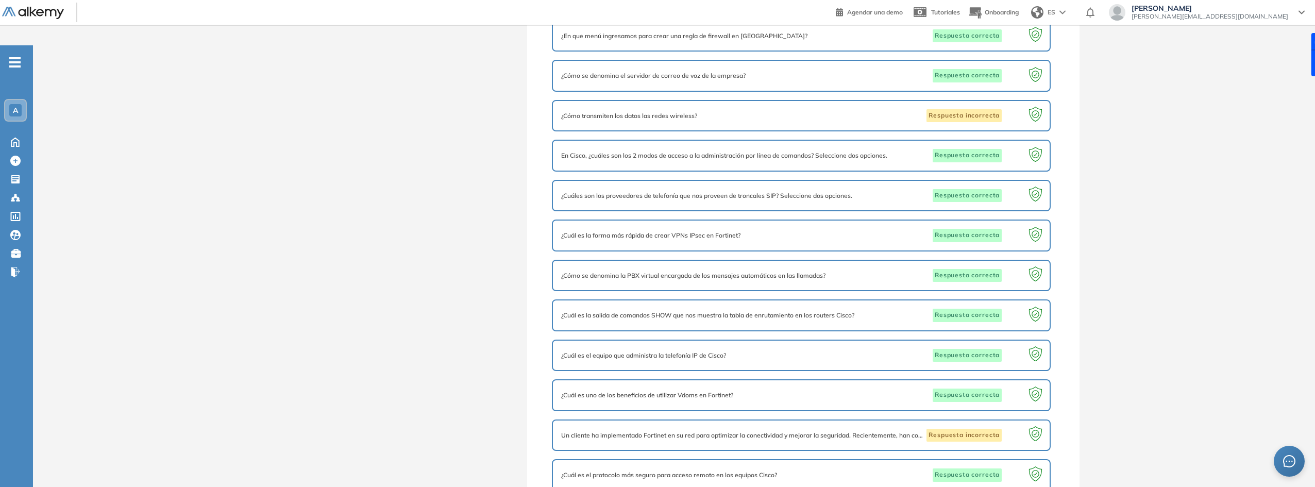
drag, startPoint x: 1051, startPoint y: 396, endPoint x: 1054, endPoint y: 433, distance: 37.2
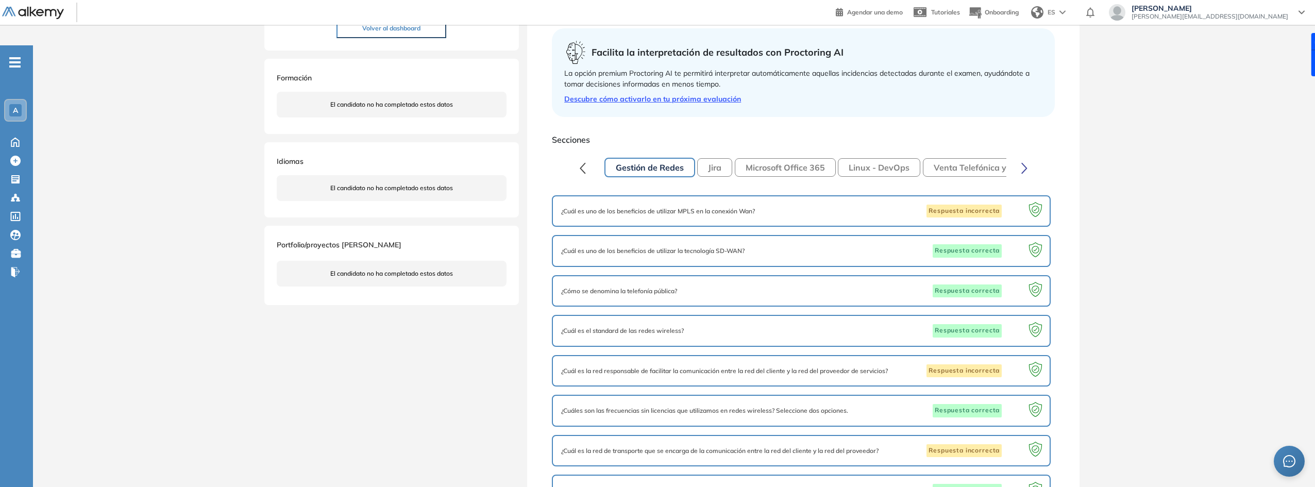
scroll to position [180, 0]
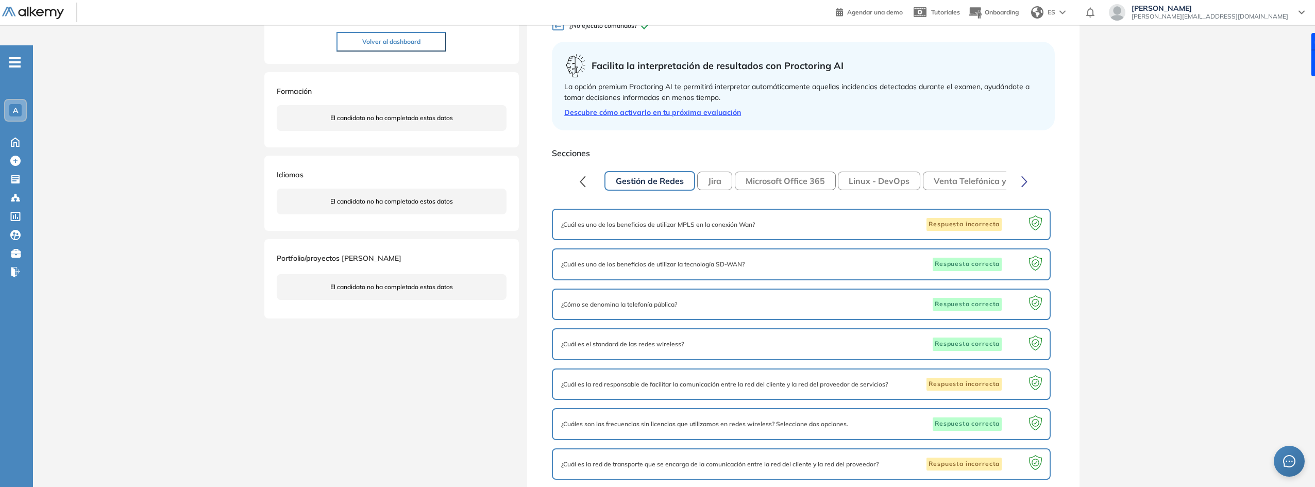
click at [721, 172] on button "Jira" at bounding box center [714, 181] width 35 height 19
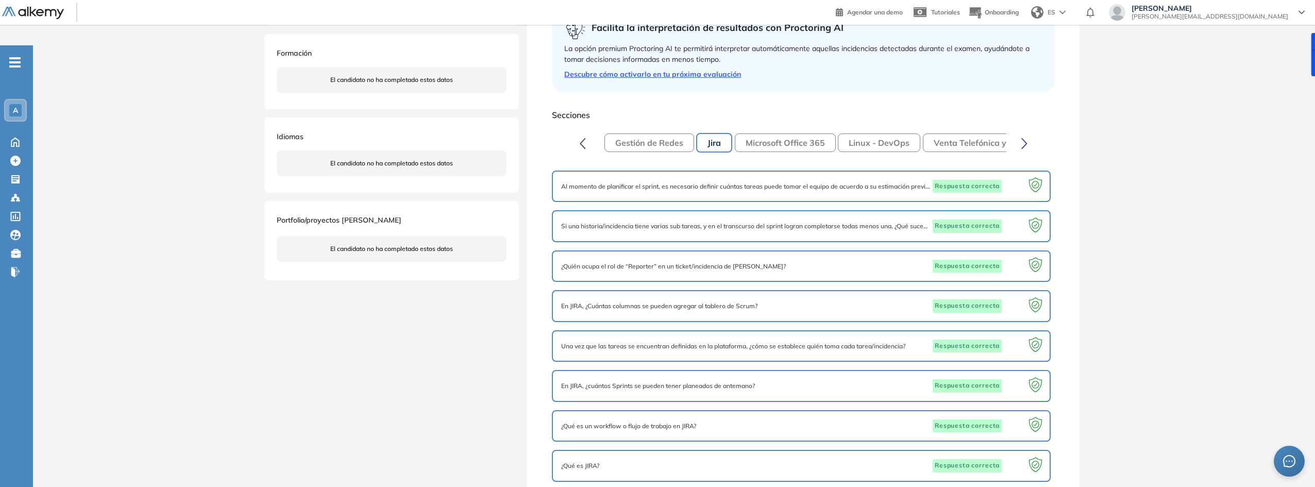
scroll to position [214, 0]
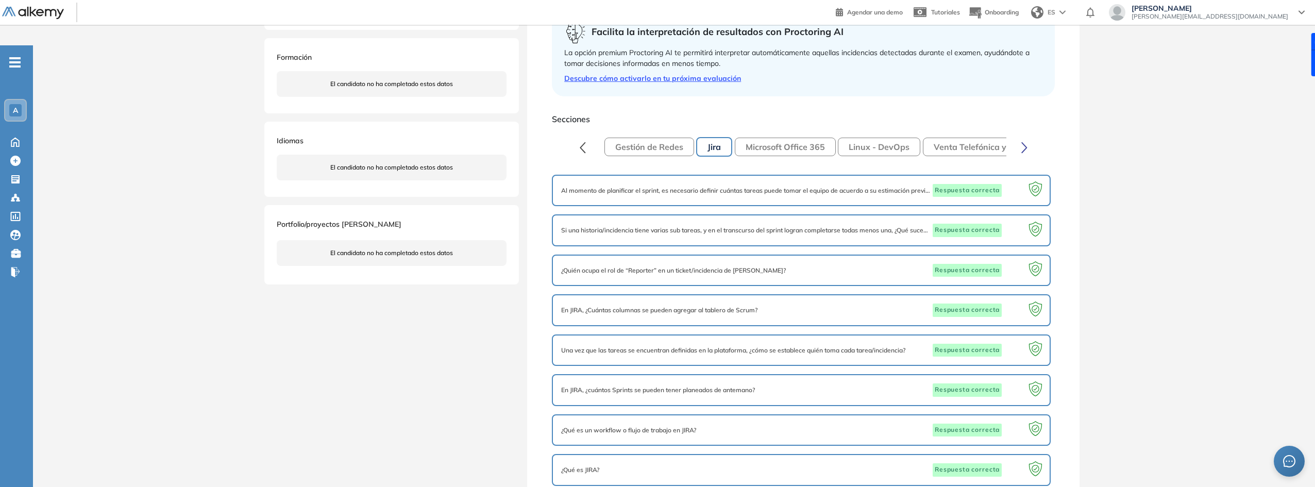
click at [820, 138] on button "Microsoft Office 365" at bounding box center [785, 147] width 101 height 19
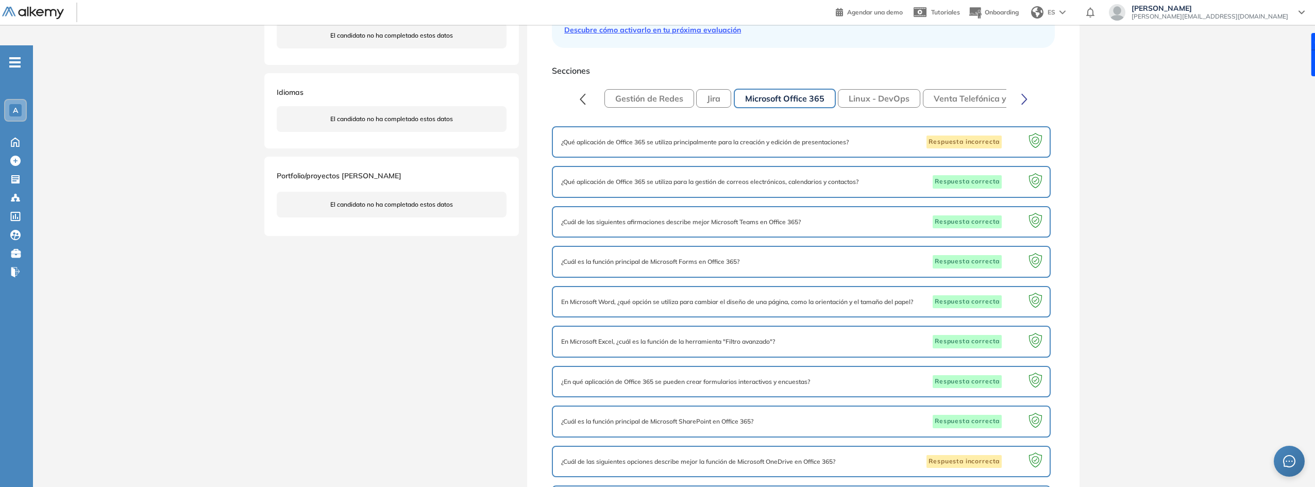
scroll to position [262, 0]
click at [863, 90] on button "Linux - DevOps" at bounding box center [879, 99] width 82 height 19
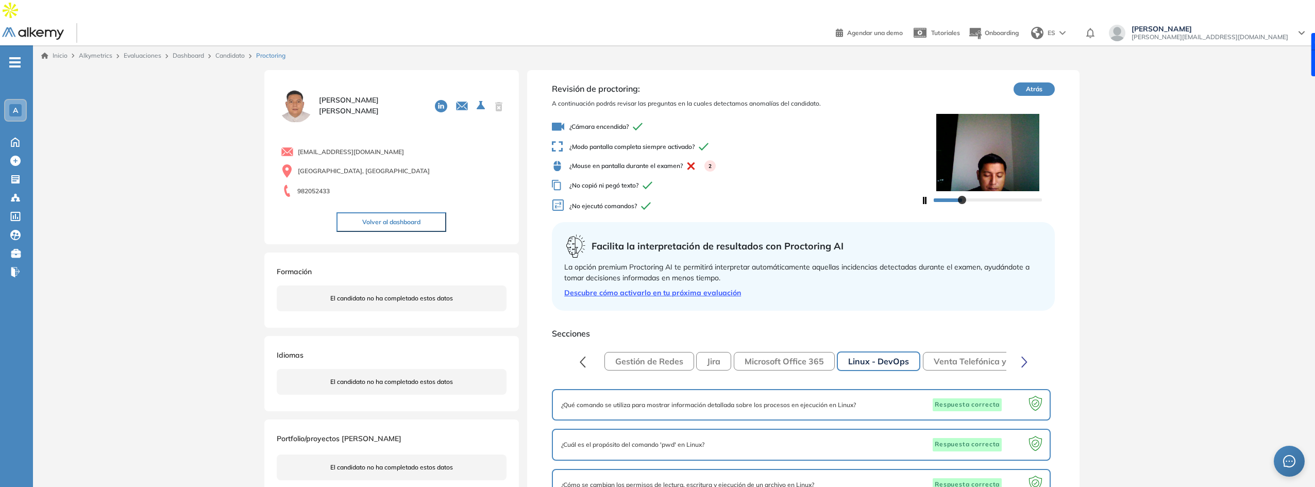
scroll to position [49, 0]
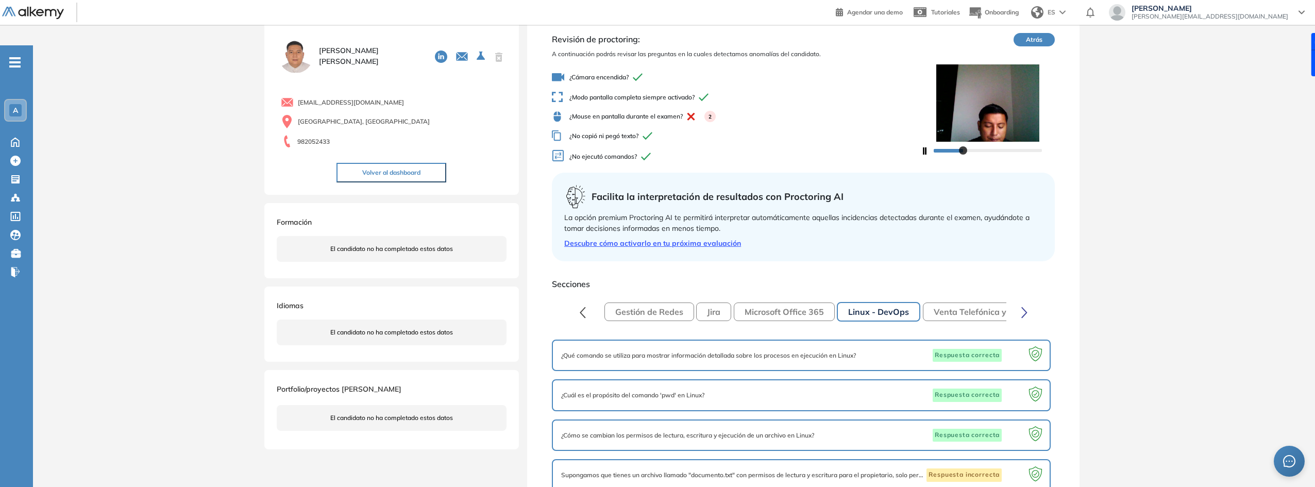
click at [940, 278] on span "Secciones" at bounding box center [803, 284] width 503 height 12
click at [943, 303] on button "Venta Telefónica y Atención al Cliente" at bounding box center [1008, 312] width 170 height 19
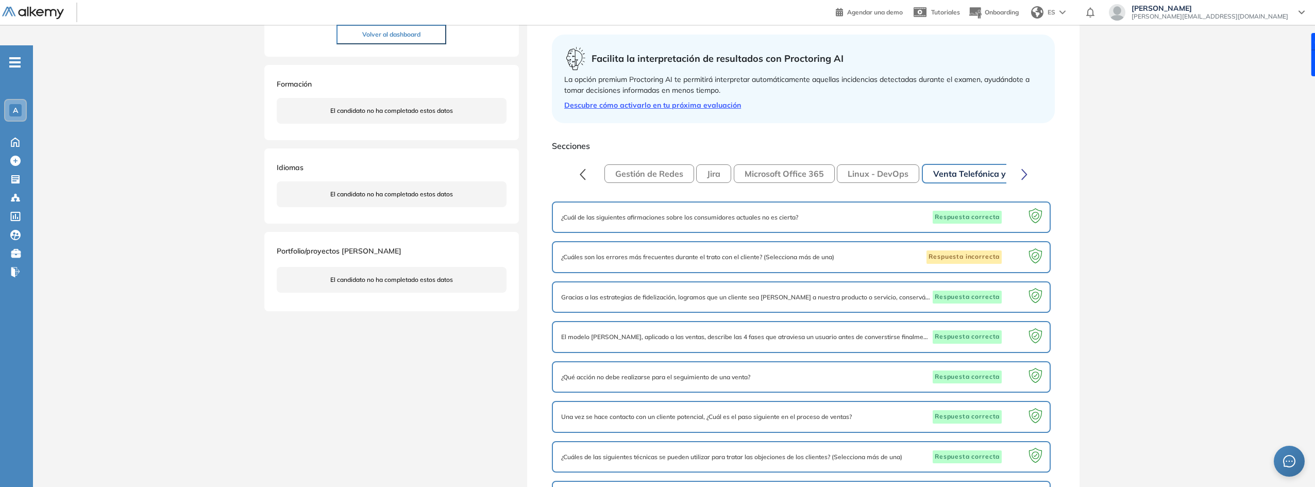
scroll to position [289, 0]
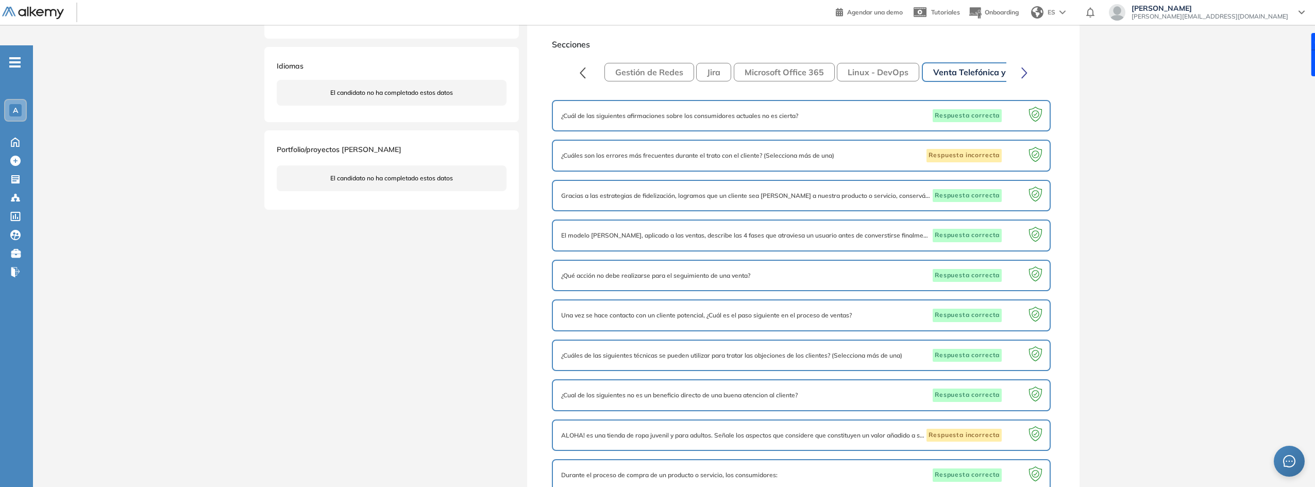
drag, startPoint x: 1077, startPoint y: 260, endPoint x: 1081, endPoint y: 349, distance: 88.7
drag, startPoint x: 1196, startPoint y: 261, endPoint x: 1214, endPoint y: 252, distance: 20.3
click at [1195, 257] on div "[PERSON_NAME] [EMAIL_ADDRESS][DOMAIN_NAME] [GEOGRAPHIC_DATA] Volver al dashboar…" at bounding box center [674, 142] width 1282 height 731
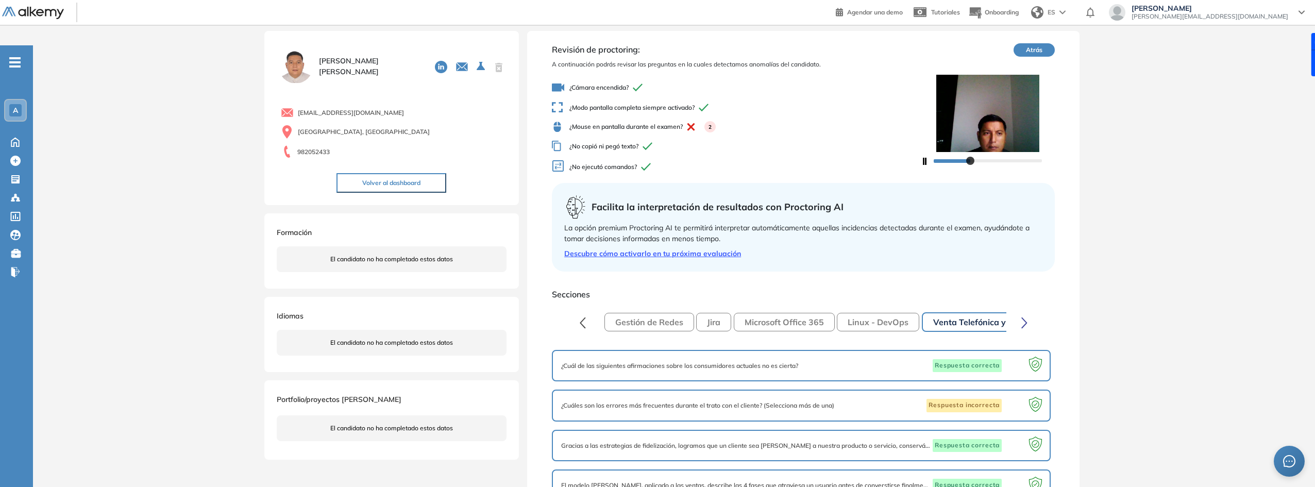
scroll to position [4, 0]
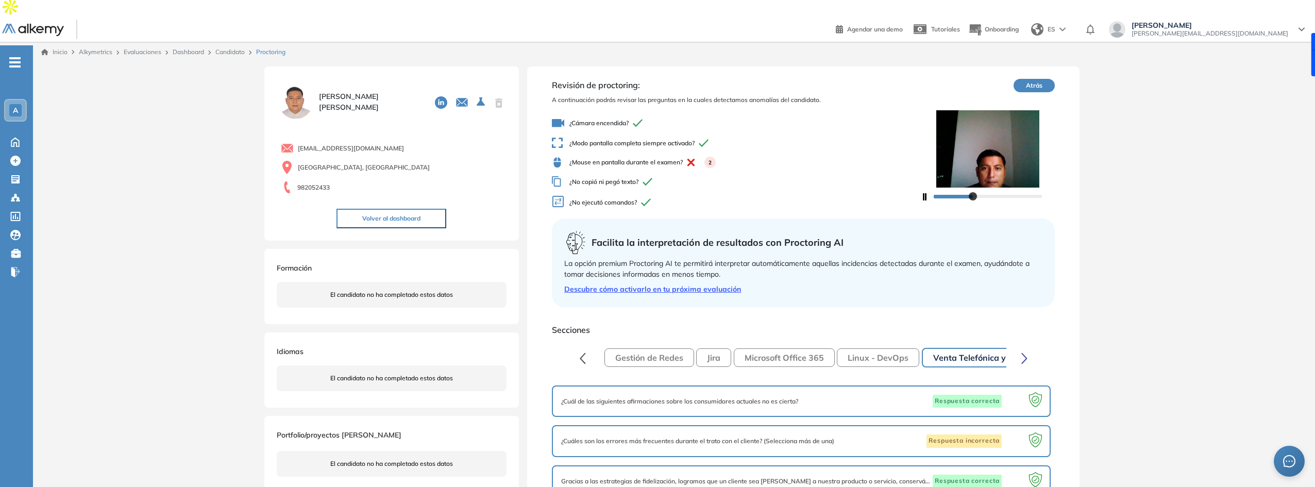
click at [713, 157] on div "2" at bounding box center [710, 162] width 11 height 11
click at [589, 347] on button "button" at bounding box center [583, 357] width 20 height 21
click at [616, 348] on button "Gestión de Redes" at bounding box center [650, 357] width 90 height 19
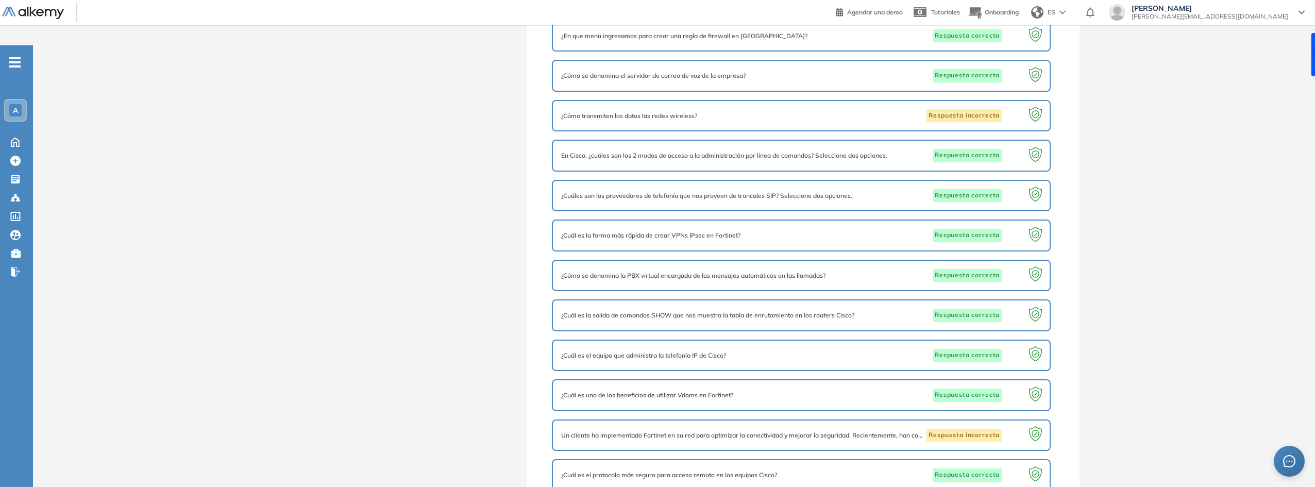
drag, startPoint x: 1056, startPoint y: 304, endPoint x: 1060, endPoint y: 406, distance: 101.6
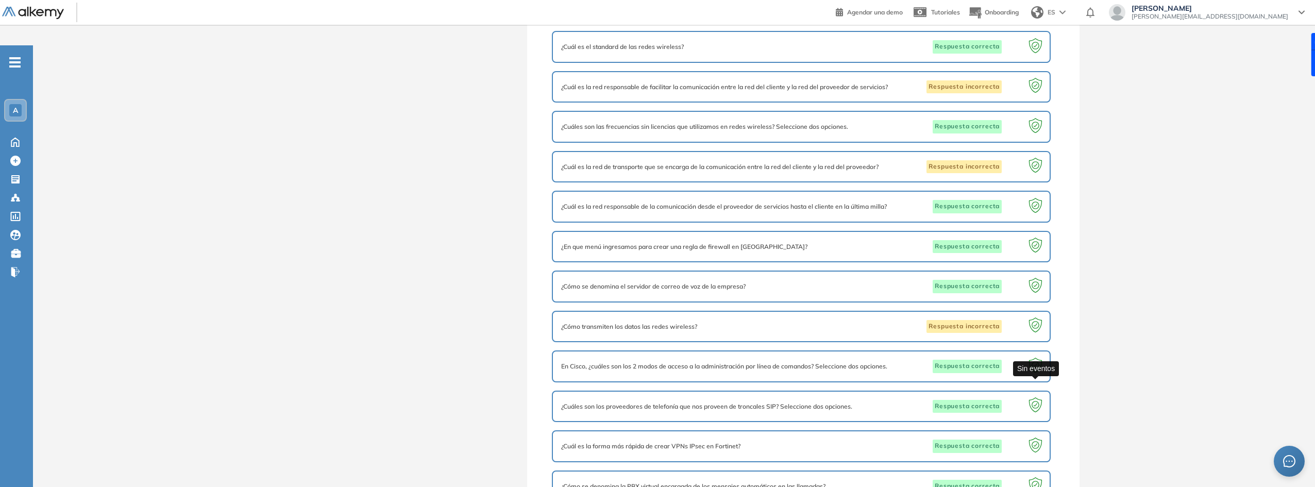
scroll to position [0, 0]
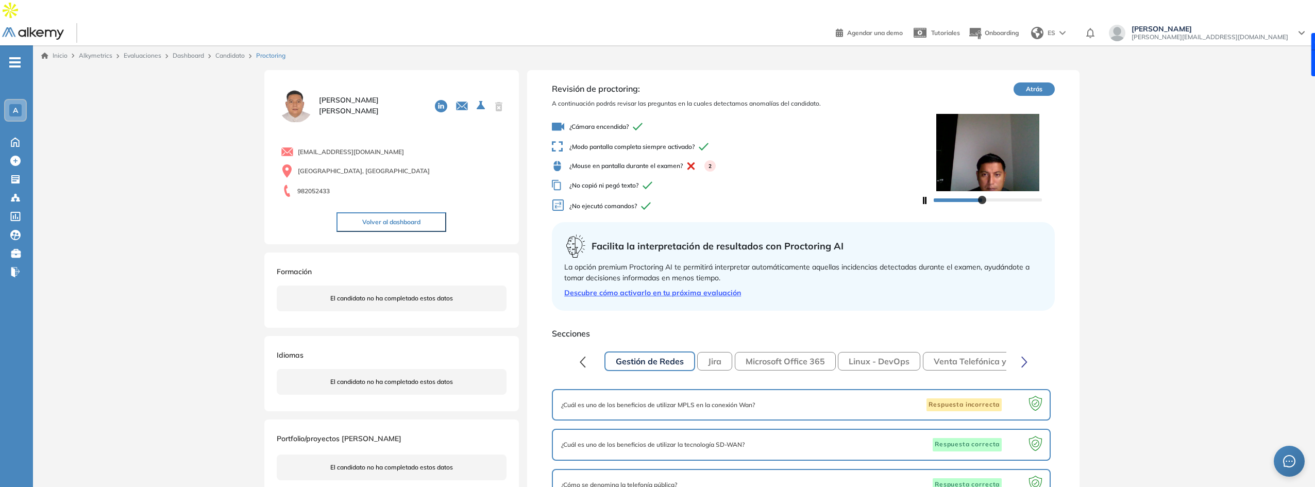
drag, startPoint x: 1060, startPoint y: 406, endPoint x: 1043, endPoint y: 219, distance: 187.8
click at [729, 352] on button "Jira" at bounding box center [714, 361] width 35 height 19
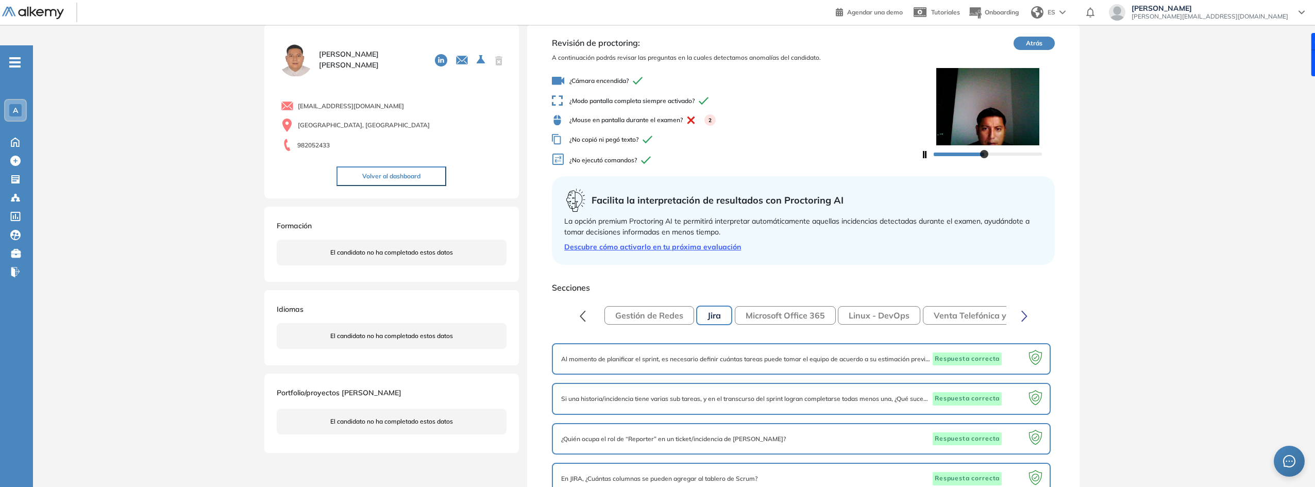
scroll to position [289, 0]
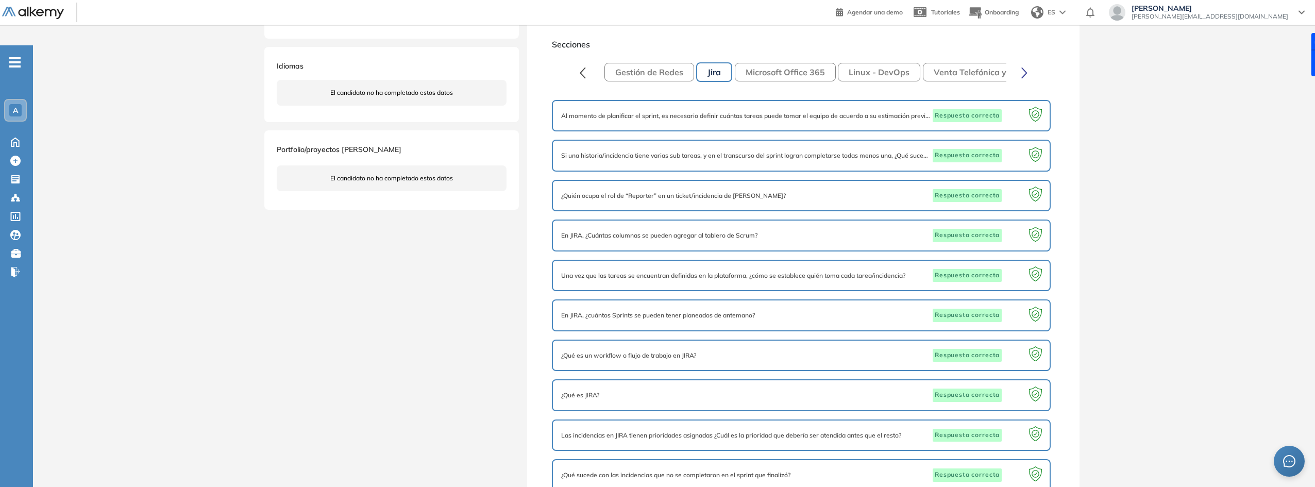
drag, startPoint x: 816, startPoint y: 298, endPoint x: 792, endPoint y: 403, distance: 107.0
click at [778, 63] on button "Microsoft Office 365" at bounding box center [785, 72] width 101 height 19
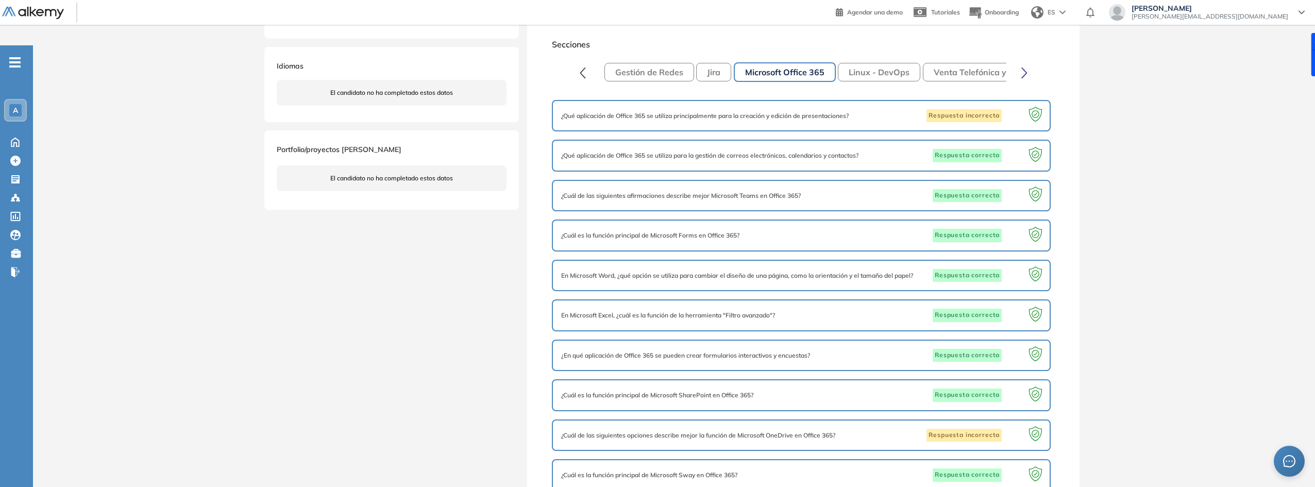
drag, startPoint x: 961, startPoint y: 120, endPoint x: 964, endPoint y: 180, distance: 60.4
click at [900, 63] on button "Linux - DevOps" at bounding box center [879, 72] width 82 height 19
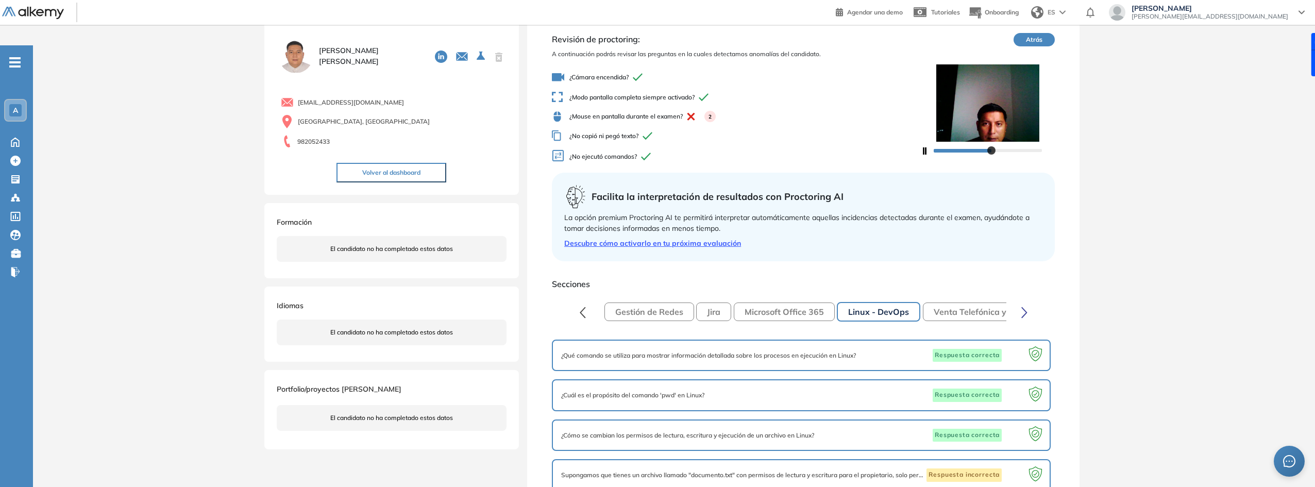
drag, startPoint x: 1029, startPoint y: 196, endPoint x: 1040, endPoint y: 306, distance: 110.8
click at [949, 303] on button "Venta Telefónica y Atención al Cliente" at bounding box center [1008, 312] width 170 height 19
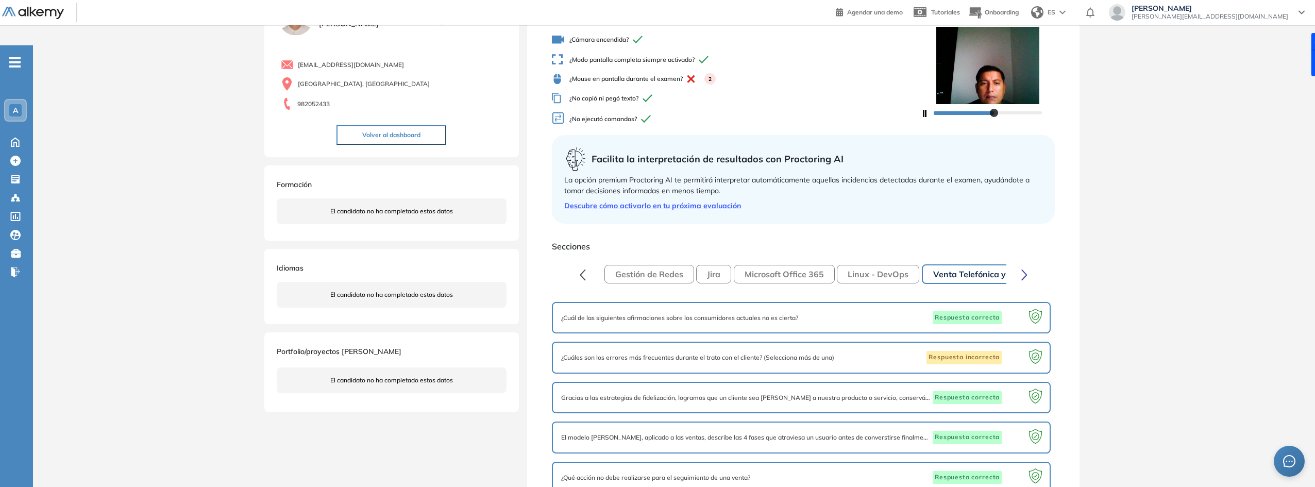
scroll to position [289, 0]
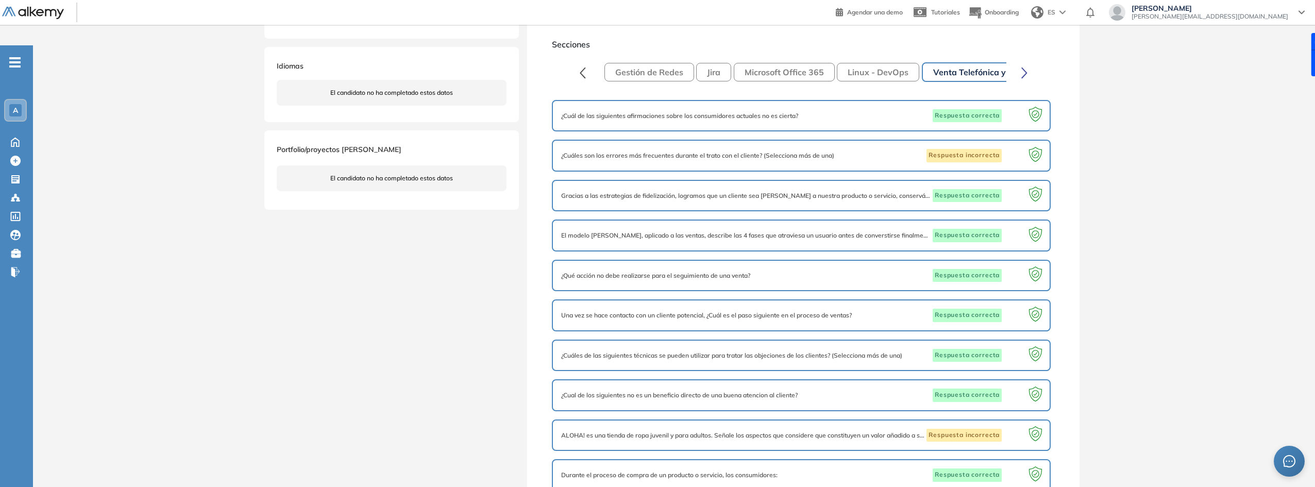
drag, startPoint x: 1068, startPoint y: 264, endPoint x: 1068, endPoint y: 358, distance: 94.3
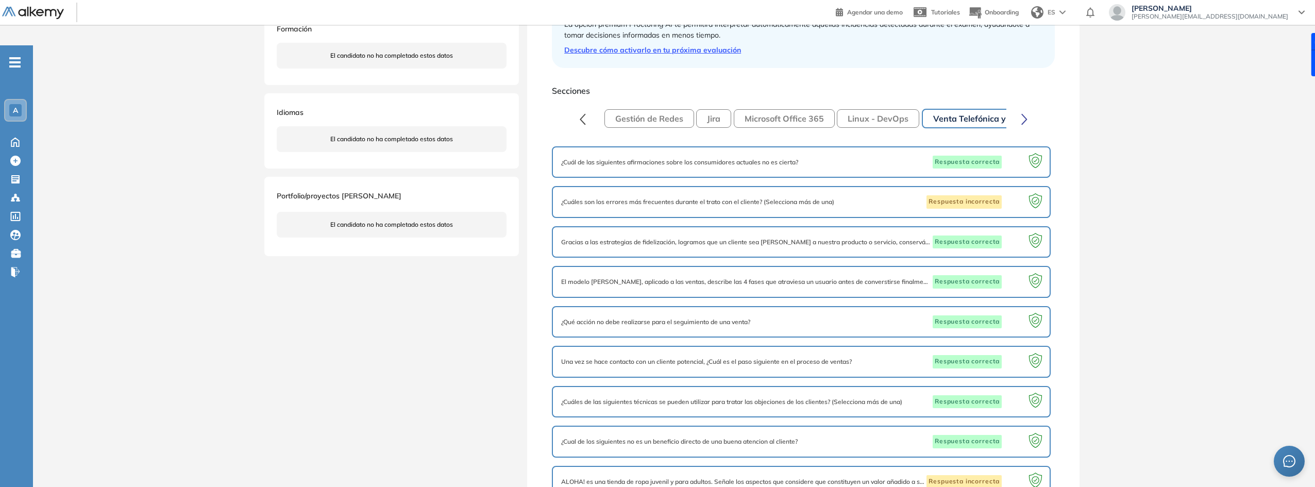
drag, startPoint x: 1067, startPoint y: 356, endPoint x: 1056, endPoint y: 276, distance: 80.7
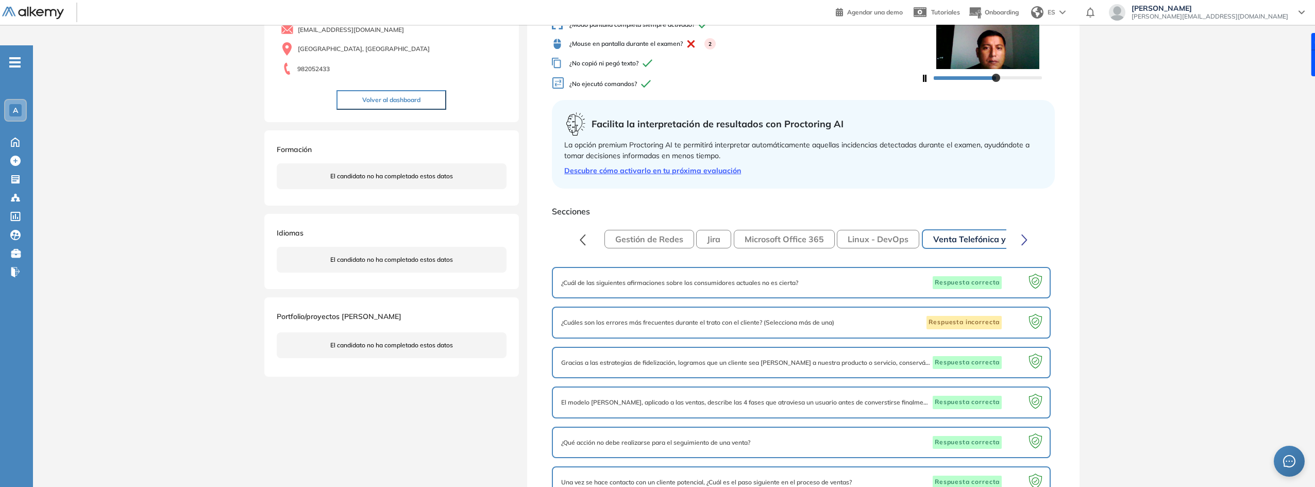
click at [1022, 234] on icon "button" at bounding box center [1025, 240] width 6 height 12
click at [831, 230] on button "Personalidad Alkemy - INAP" at bounding box center [804, 239] width 133 height 19
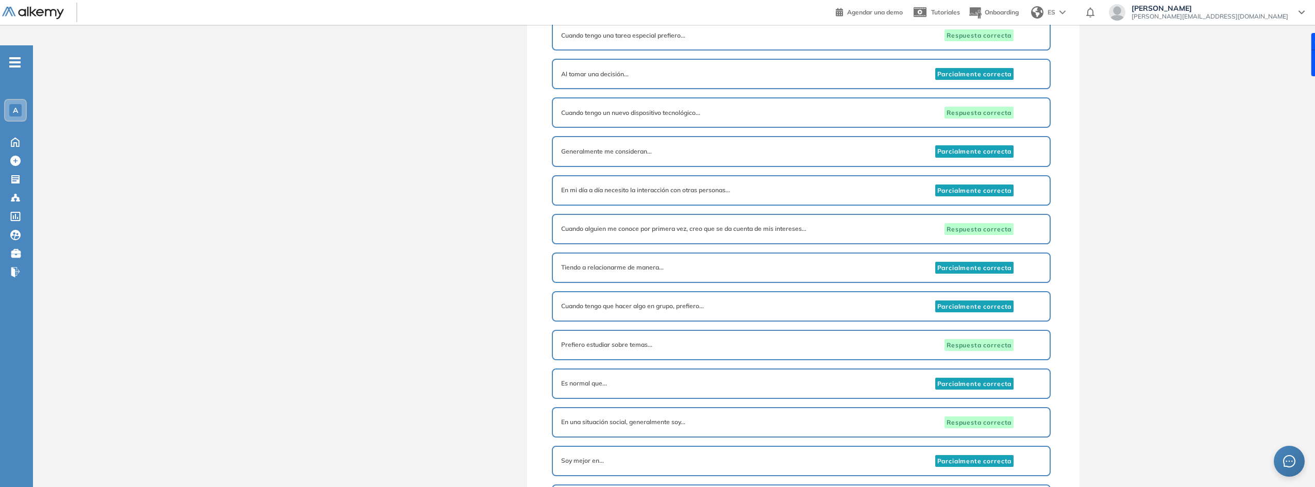
scroll to position [2210, 0]
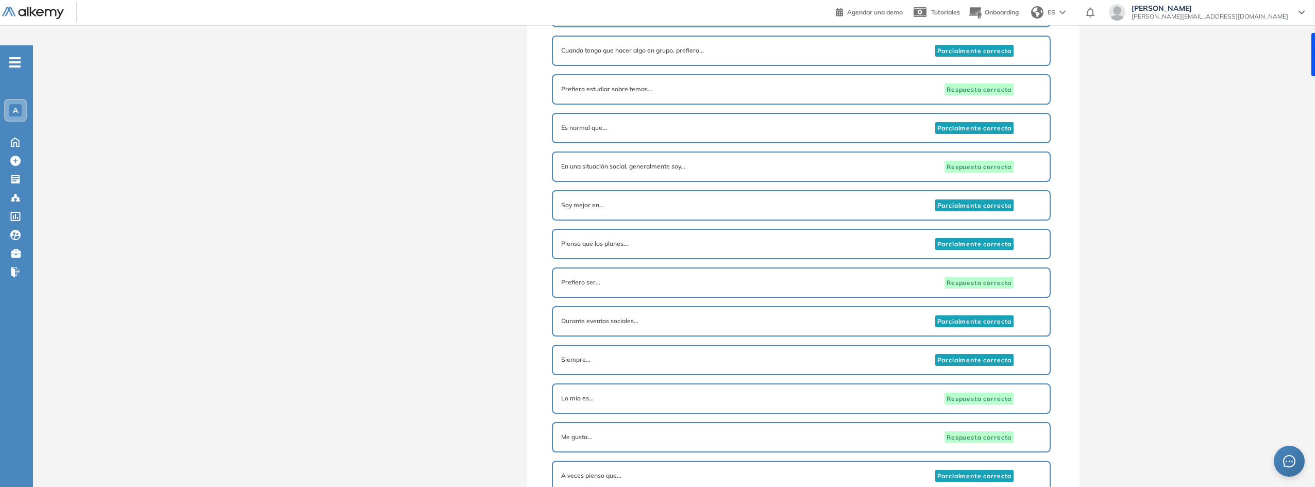
drag, startPoint x: 1021, startPoint y: 280, endPoint x: 1030, endPoint y: 367, distance: 88.1
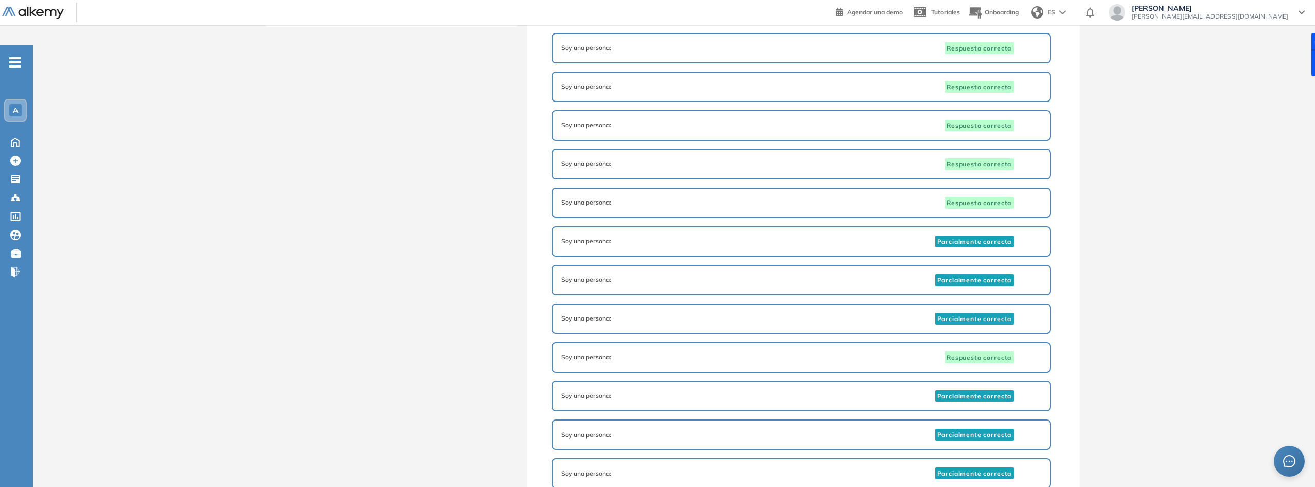
scroll to position [0, 0]
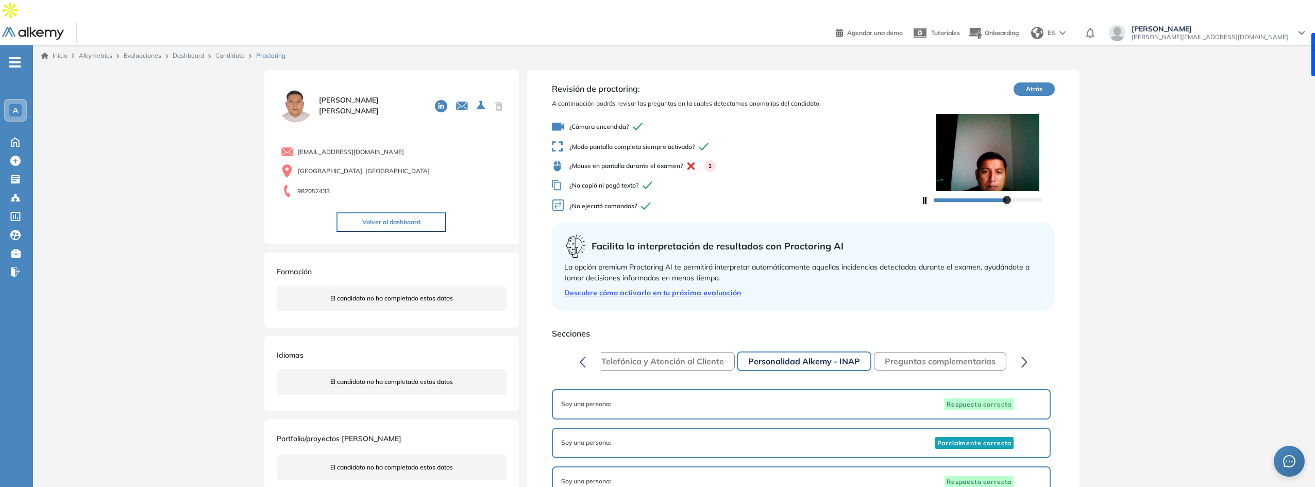
drag, startPoint x: 588, startPoint y: 381, endPoint x: 609, endPoint y: 237, distance: 145.8
click at [960, 352] on button "Preguntas complementarias" at bounding box center [940, 361] width 132 height 19
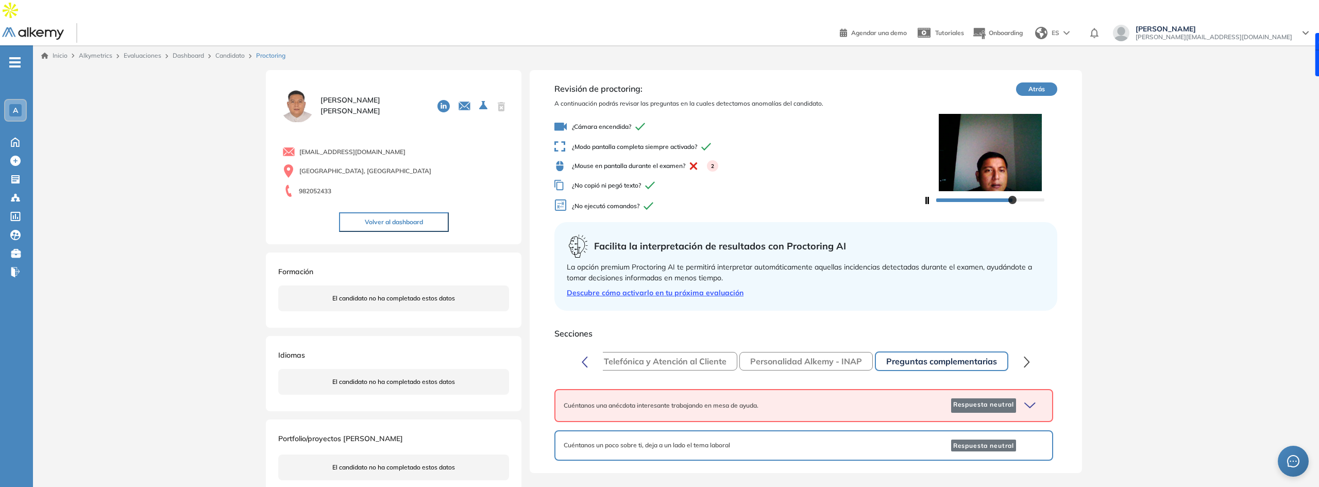
drag, startPoint x: 1051, startPoint y: 341, endPoint x: 1038, endPoint y: 372, distance: 33.2
click at [1033, 398] on icon "button" at bounding box center [1032, 405] width 14 height 14
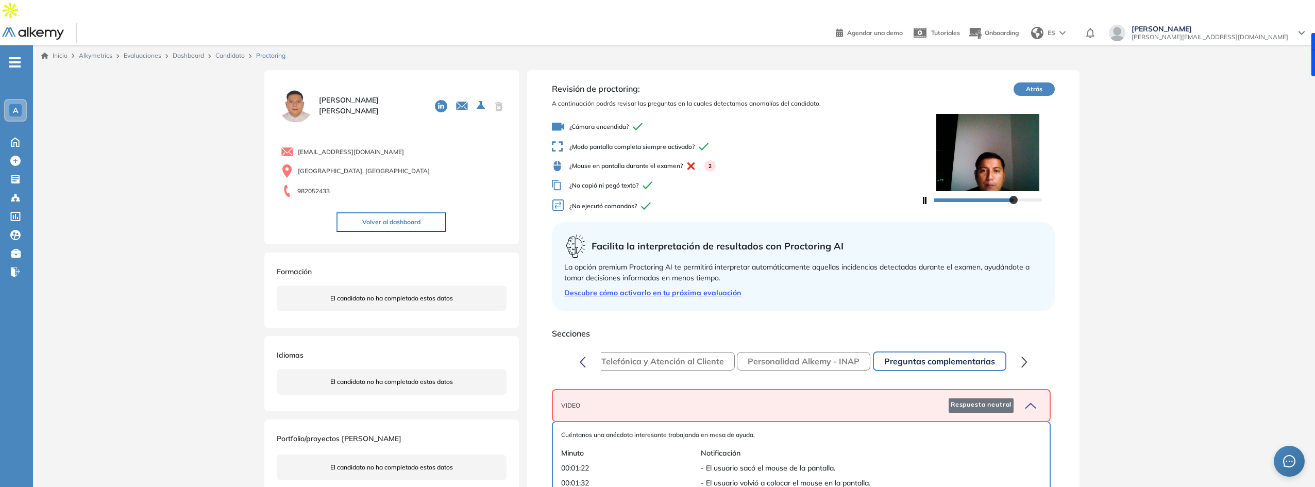
drag, startPoint x: 1045, startPoint y: 340, endPoint x: 1046, endPoint y: 379, distance: 39.2
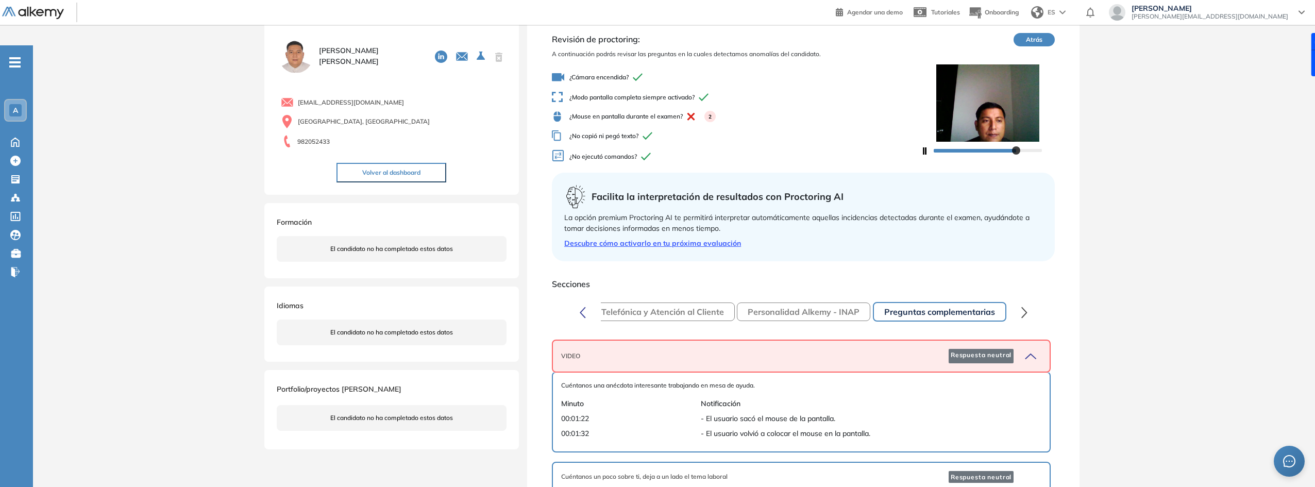
scroll to position [51, 0]
drag, startPoint x: 1044, startPoint y: 298, endPoint x: 1047, endPoint y: 326, distance: 28.0
click at [1015, 470] on div at bounding box center [1028, 476] width 28 height 12
click at [1030, 348] on icon "button" at bounding box center [1029, 355] width 14 height 14
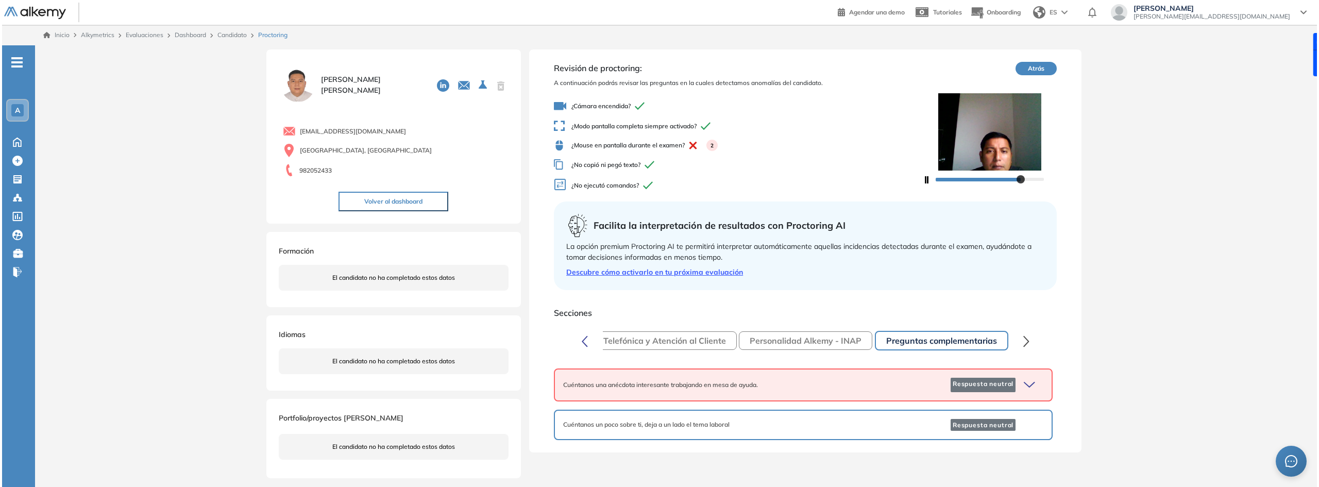
scroll to position [0, 0]
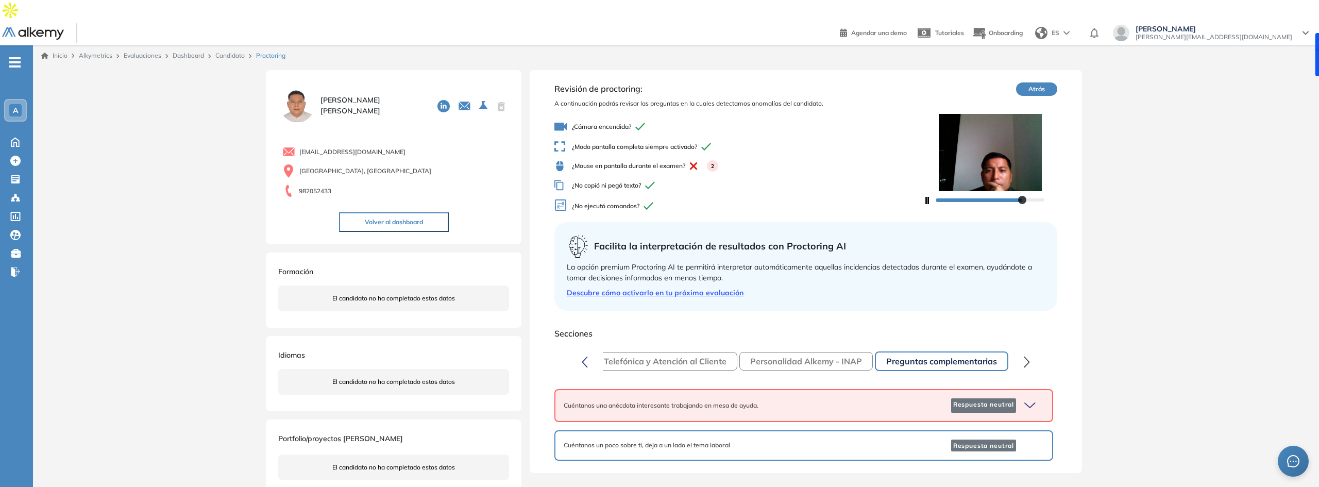
click at [585, 356] on icon "button" at bounding box center [585, 362] width 6 height 12
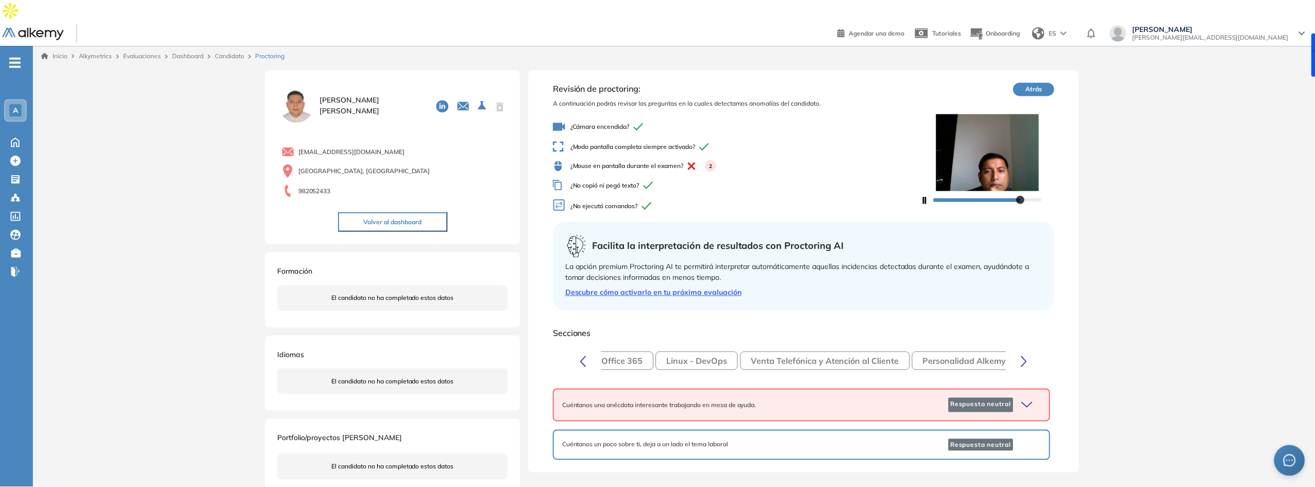
scroll to position [0, 155]
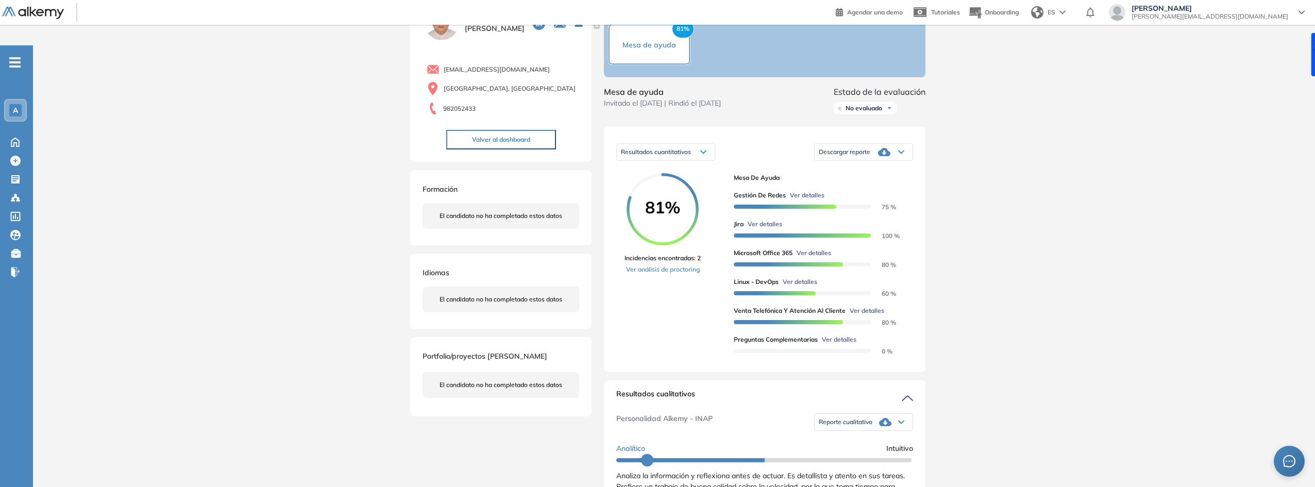
drag, startPoint x: 958, startPoint y: 324, endPoint x: 959, endPoint y: 358, distance: 34.1
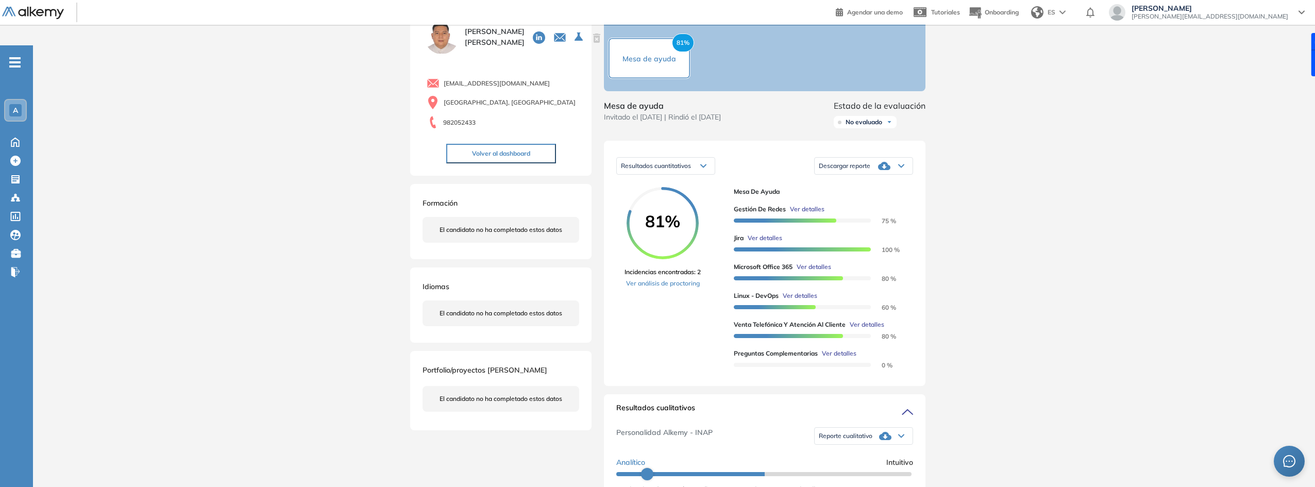
scroll to position [51, 0]
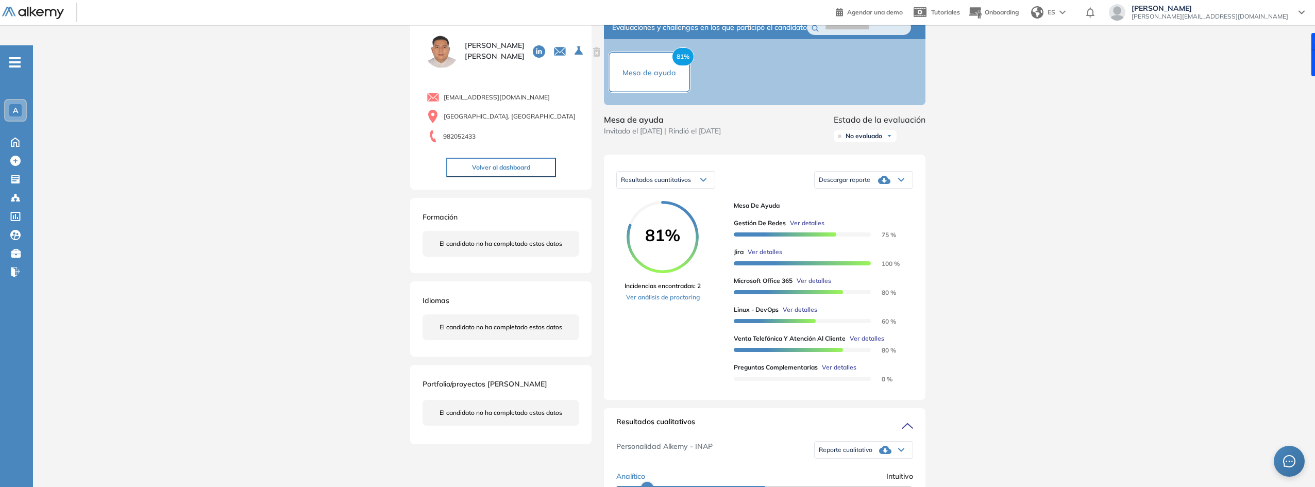
drag, startPoint x: 985, startPoint y: 288, endPoint x: 975, endPoint y: 263, distance: 26.8
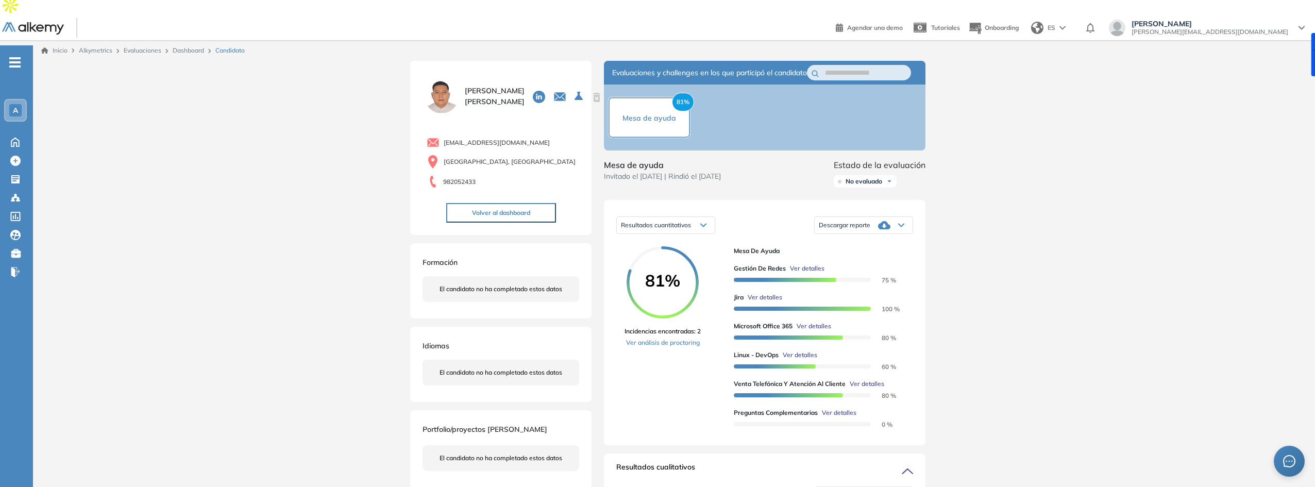
scroll to position [0, 0]
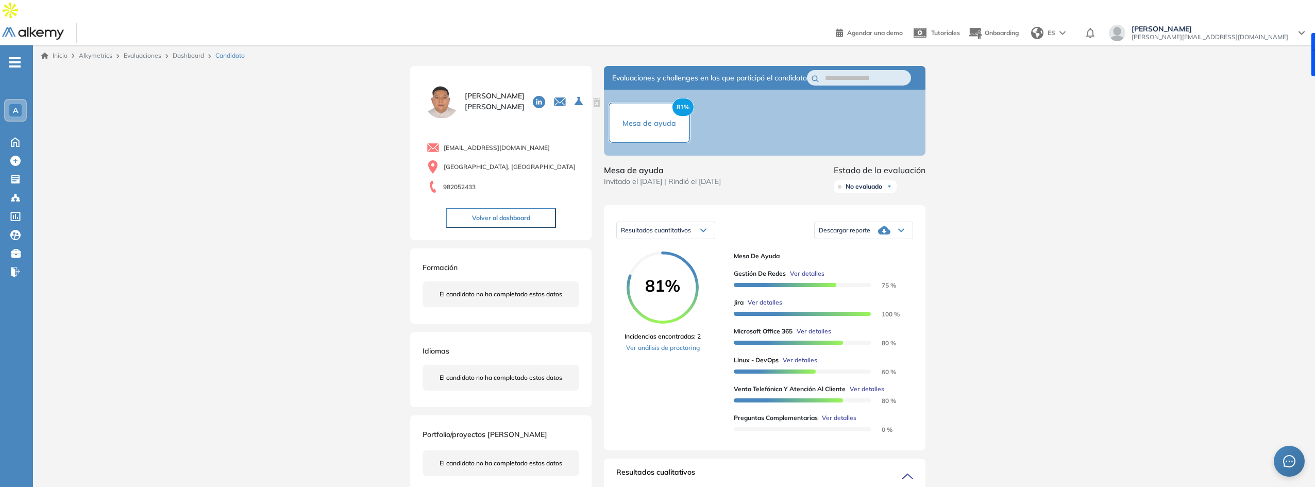
drag, startPoint x: 718, startPoint y: 232, endPoint x: 721, endPoint y: 181, distance: 51.6
